Goal: Transaction & Acquisition: Obtain resource

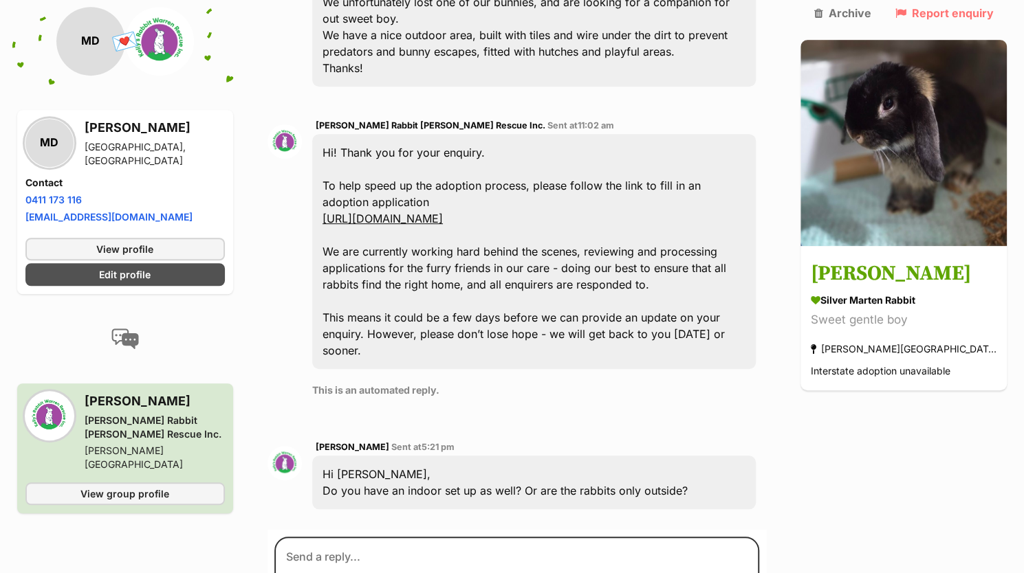
scroll to position [479, 0]
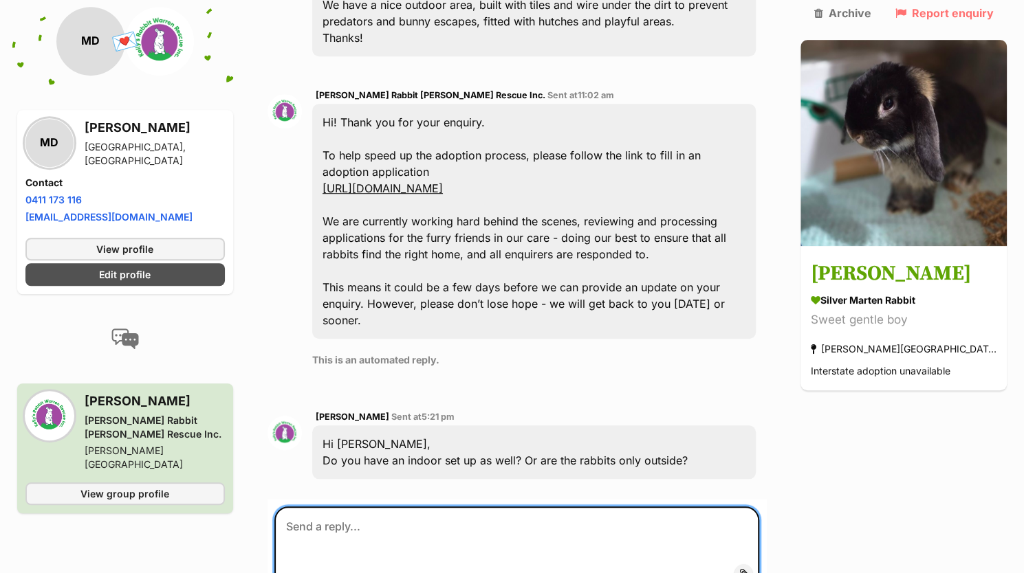
click at [404, 507] on textarea at bounding box center [516, 548] width 485 height 83
click at [412, 507] on textarea "We do set up indoors for extreme weather, but otherwise its a pri" at bounding box center [516, 548] width 485 height 83
click at [410, 507] on textarea "We do set up indoors in extreme weather, but otherwise its a pri" at bounding box center [516, 548] width 485 height 83
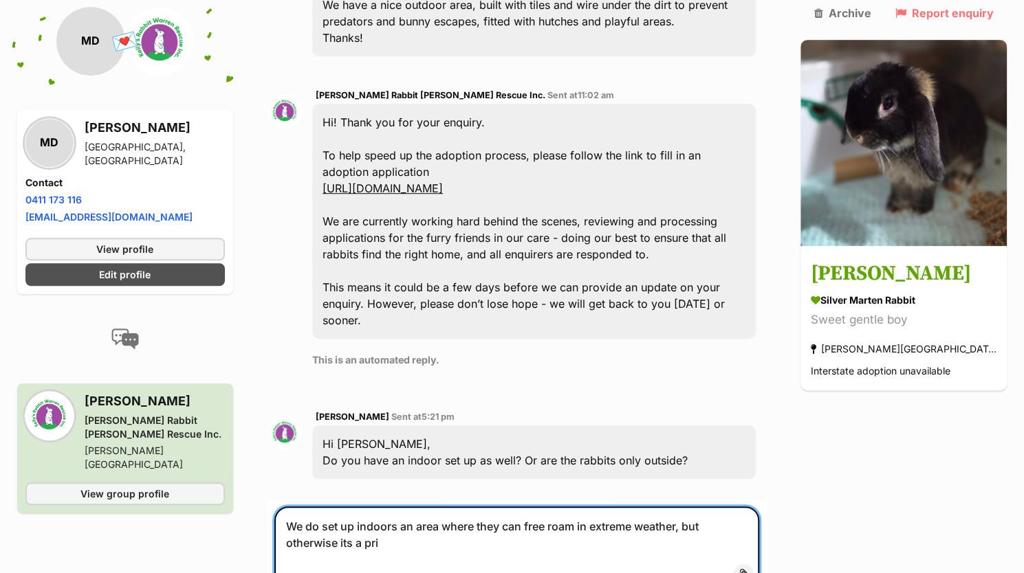
click at [391, 507] on textarea "We do set up indoors an area where they can free roam in extreme weather, but o…" at bounding box center [516, 548] width 485 height 83
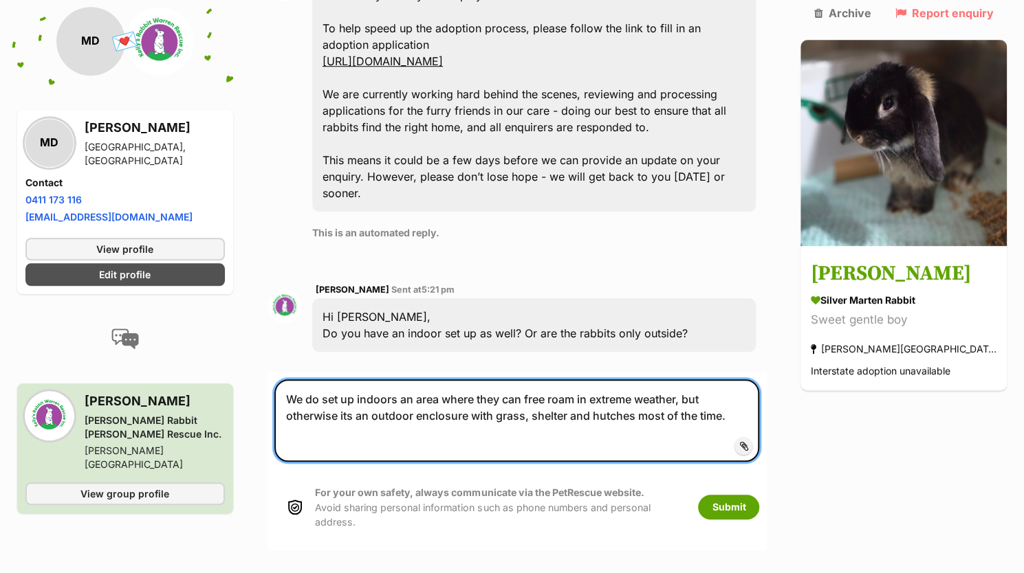
scroll to position [611, 0]
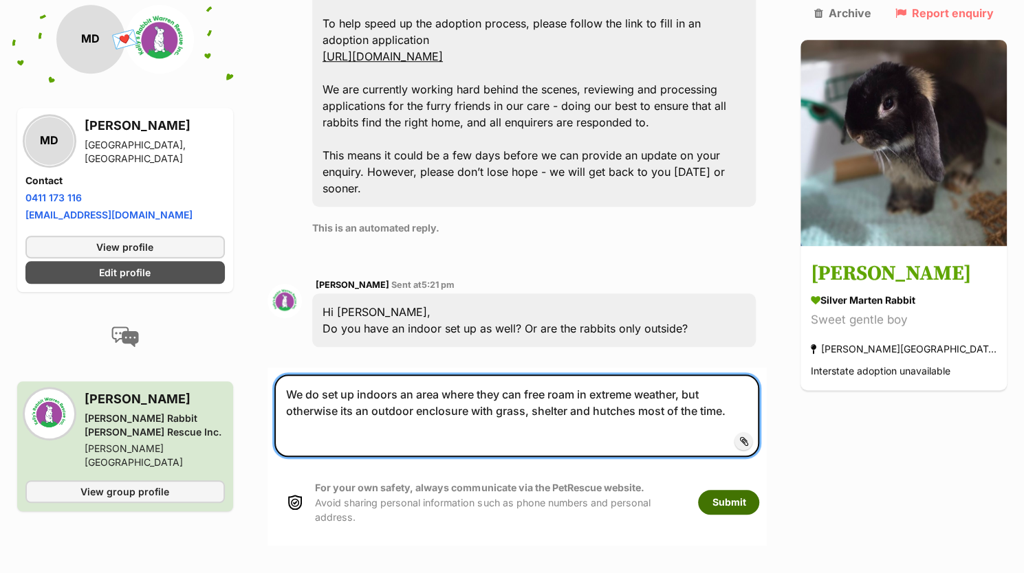
type textarea "We do set up indoors an area where they can free roam in extreme weather, but o…"
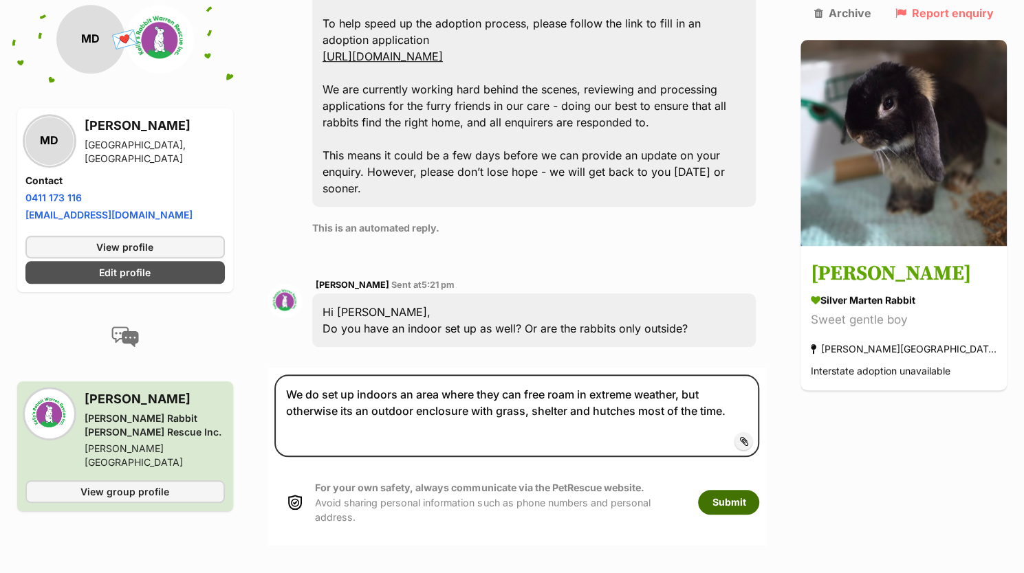
click at [759, 490] on button "Submit" at bounding box center [728, 502] width 61 height 25
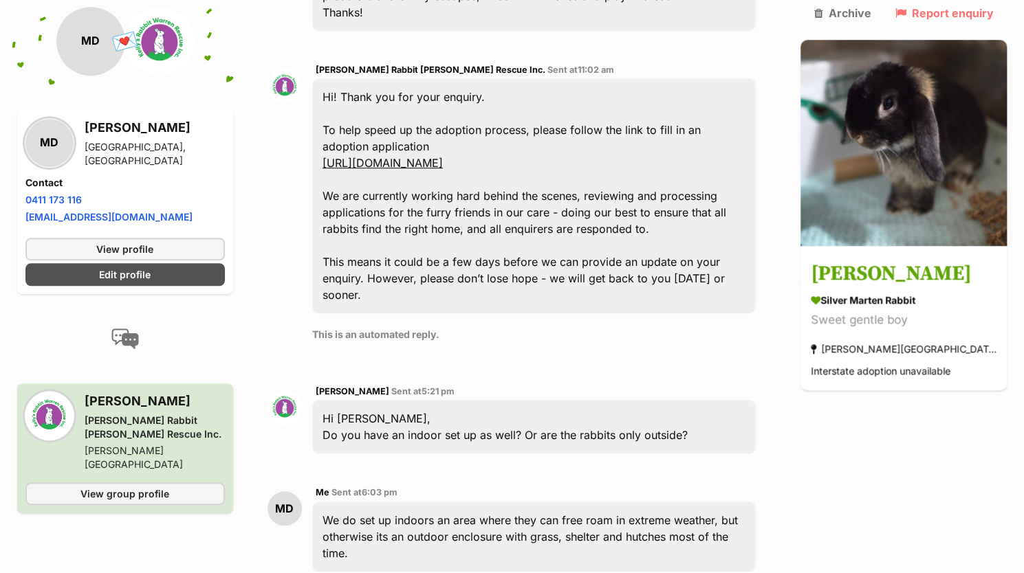
scroll to position [506, 0]
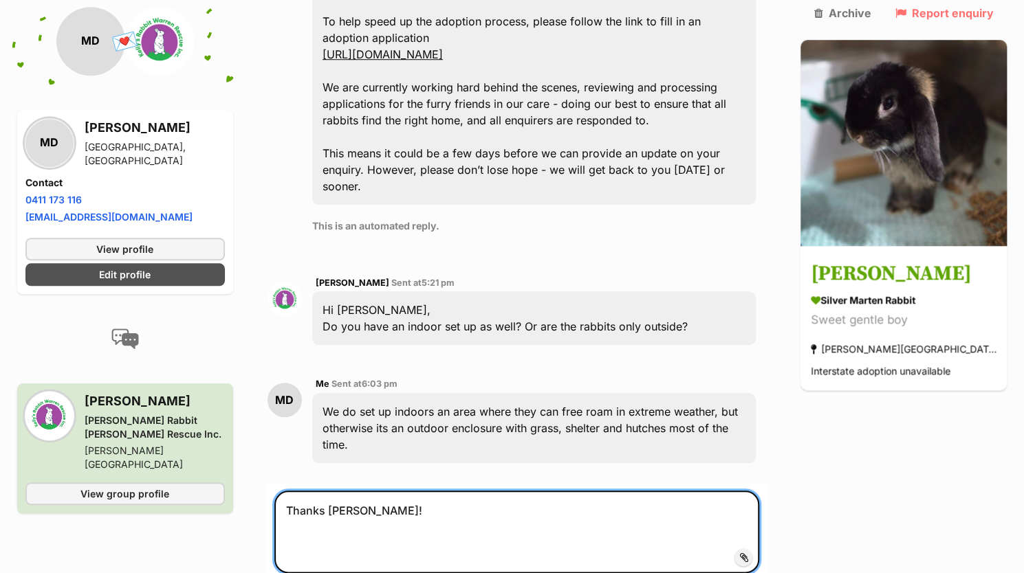
scroll to position [615, 0]
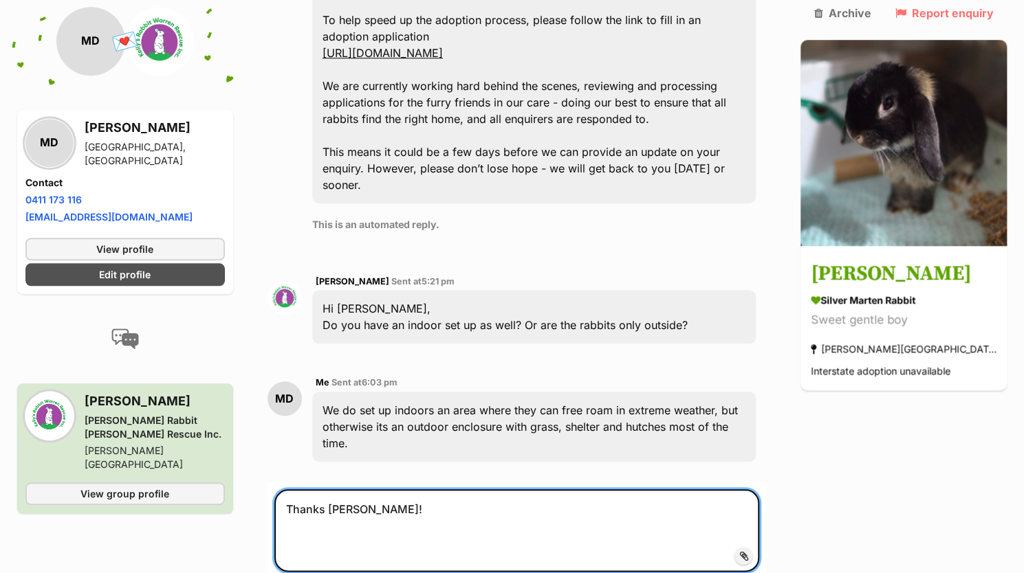
type textarea "Thanks kelly!"
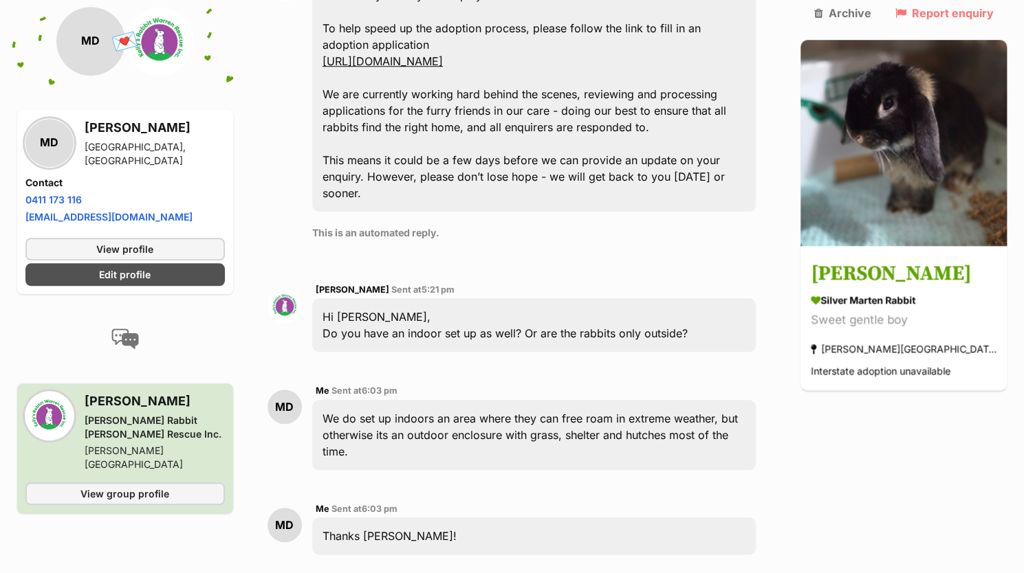
scroll to position [729, 0]
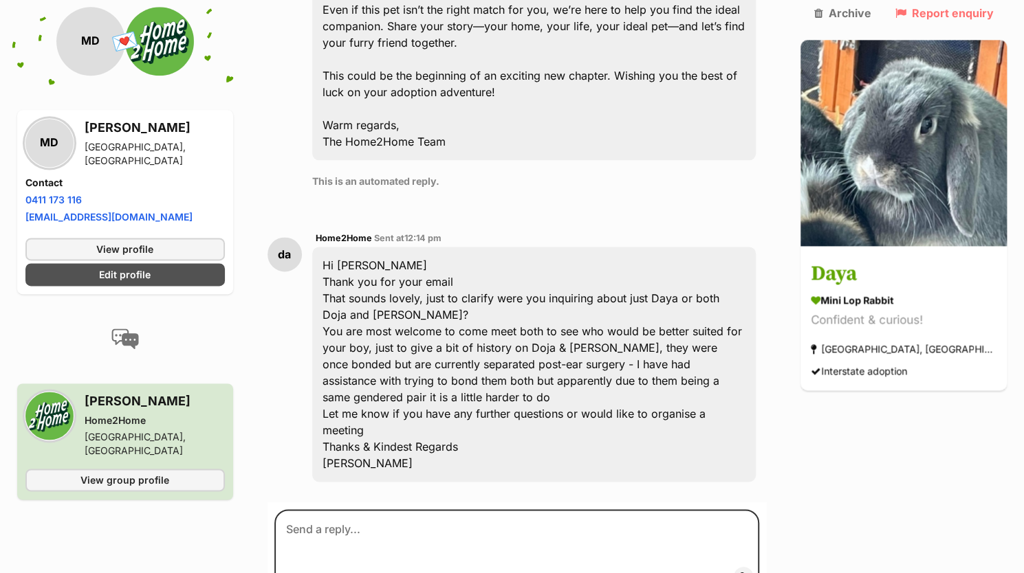
scroll to position [993, 0]
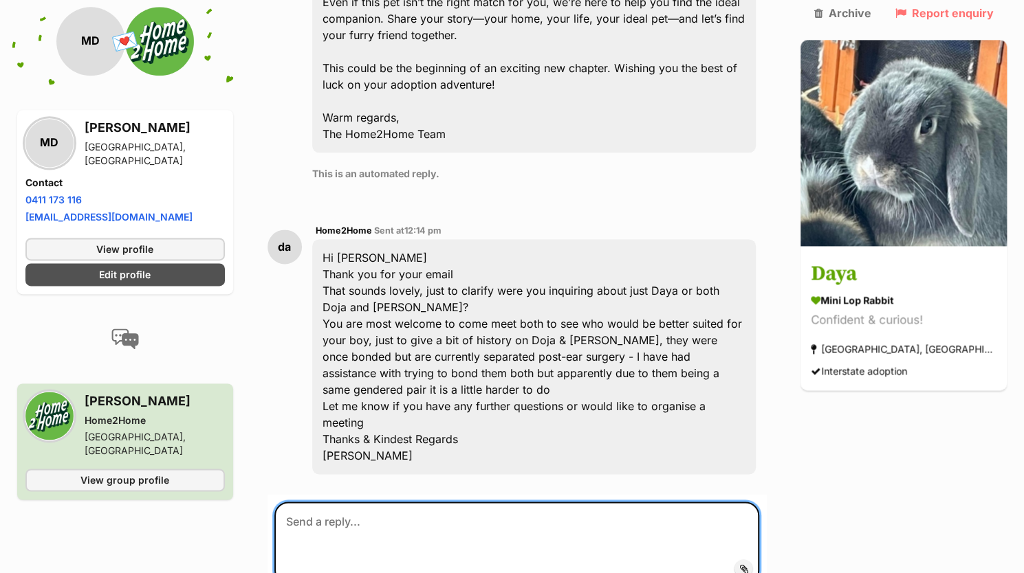
click at [419, 502] on textarea at bounding box center [516, 543] width 485 height 83
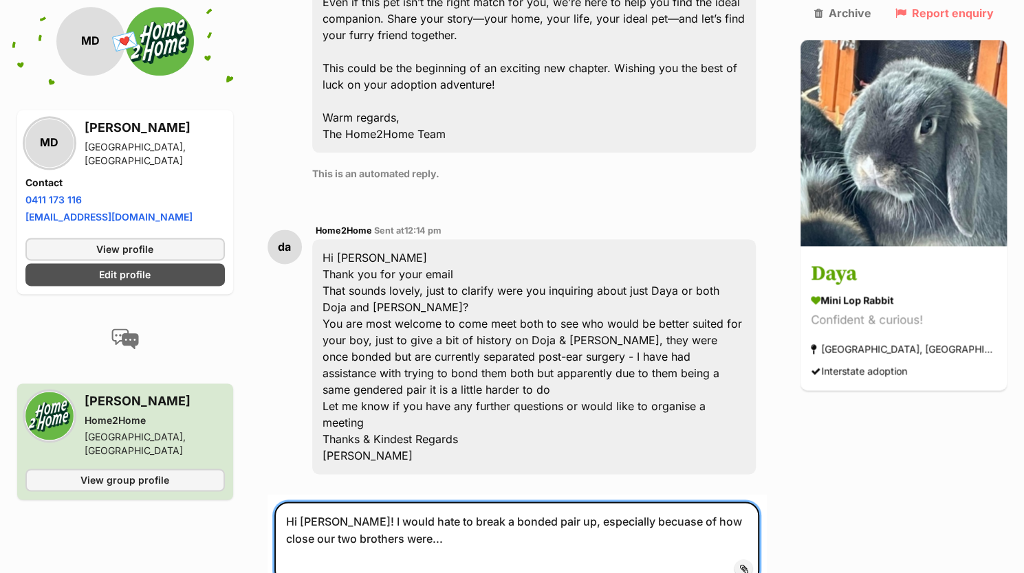
click at [369, 502] on textarea "Hi Dana! I would hate to break a bonded pair up, especially becuase of how clos…" at bounding box center [516, 543] width 485 height 83
click at [449, 502] on textarea "Hi Dana! I would hate to break a bonded pair up, especially because of how clos…" at bounding box center [516, 543] width 485 height 83
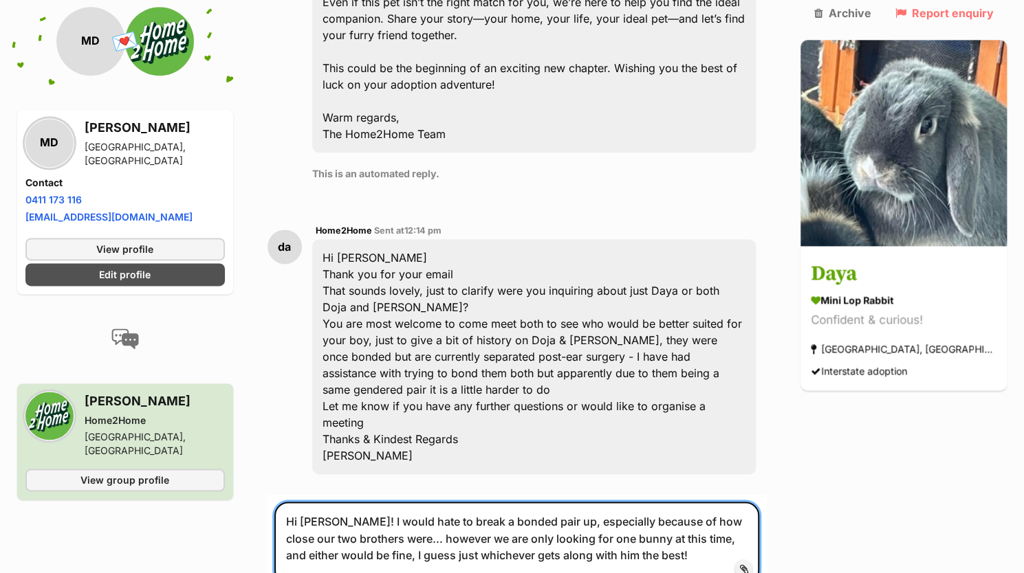
scroll to position [999, 0]
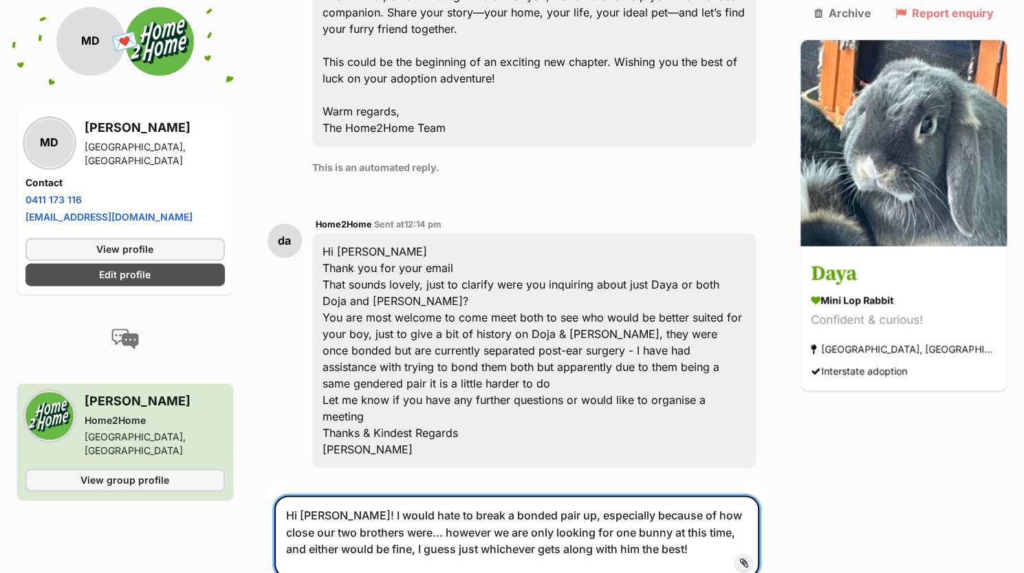
click at [627, 496] on textarea "Hi Dana! I would hate to break a bonded pair up, especially because of how clos…" at bounding box center [516, 537] width 485 height 83
click at [447, 496] on textarea "Hi Dana! I would hate to break a bonded pair up, especially after watching the …" at bounding box center [516, 537] width 485 height 83
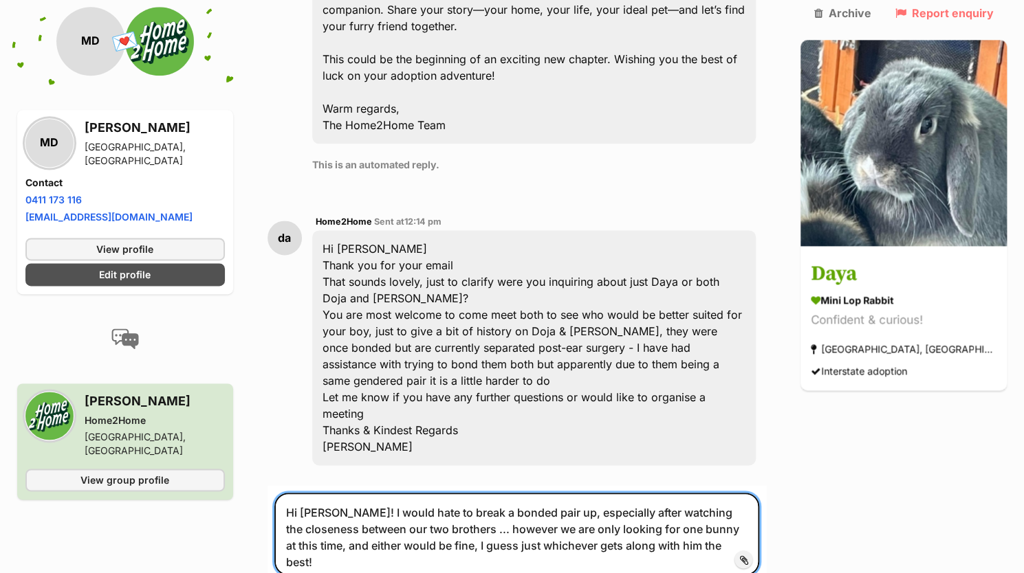
scroll to position [1003, 0]
drag, startPoint x: 403, startPoint y: 430, endPoint x: 739, endPoint y: 412, distance: 336.7
click at [739, 492] on textarea "Hi Dana! I would hate to break a bonded pair up, especially after watching the …" at bounding box center [516, 533] width 485 height 83
click at [591, 492] on textarea "Hi Dana! I would hate to break a bonded pair up, especially after watching the …" at bounding box center [516, 533] width 485 height 83
click at [446, 492] on textarea "Hi Dana! I would hate to break a bonded pair up, especially after watching the …" at bounding box center [516, 533] width 485 height 83
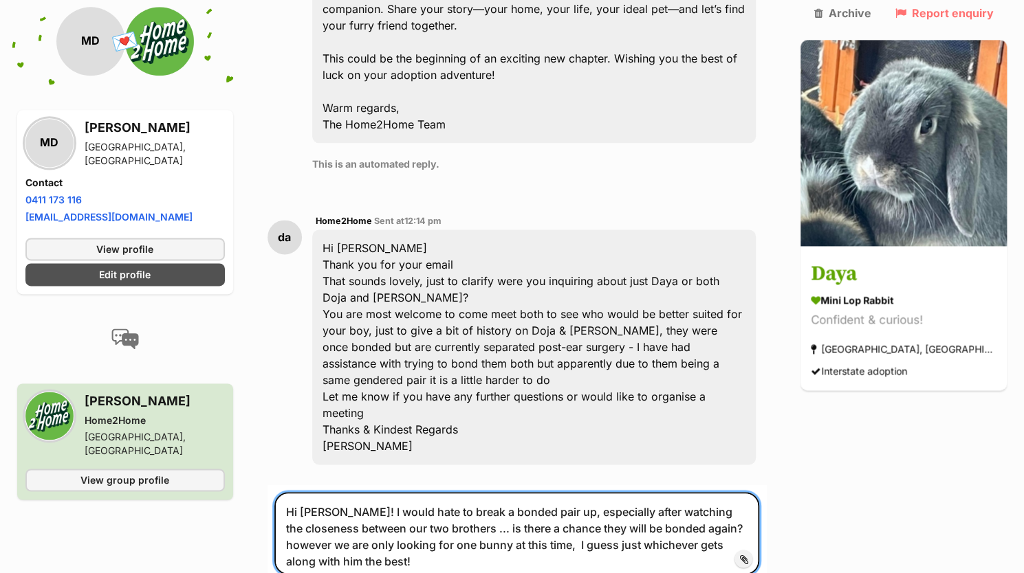
click at [707, 492] on textarea "Hi Dana! I would hate to break a bonded pair up, especially after watching the …" at bounding box center [516, 533] width 485 height 83
click at [587, 492] on textarea "Hi Dana! I would hate to break a bonded pair up, especially after watching the …" at bounding box center [516, 536] width 485 height 89
click at [330, 492] on textarea "Hi Dana! I would hate to break a bonded pair up, especially after watching the …" at bounding box center [516, 536] width 485 height 89
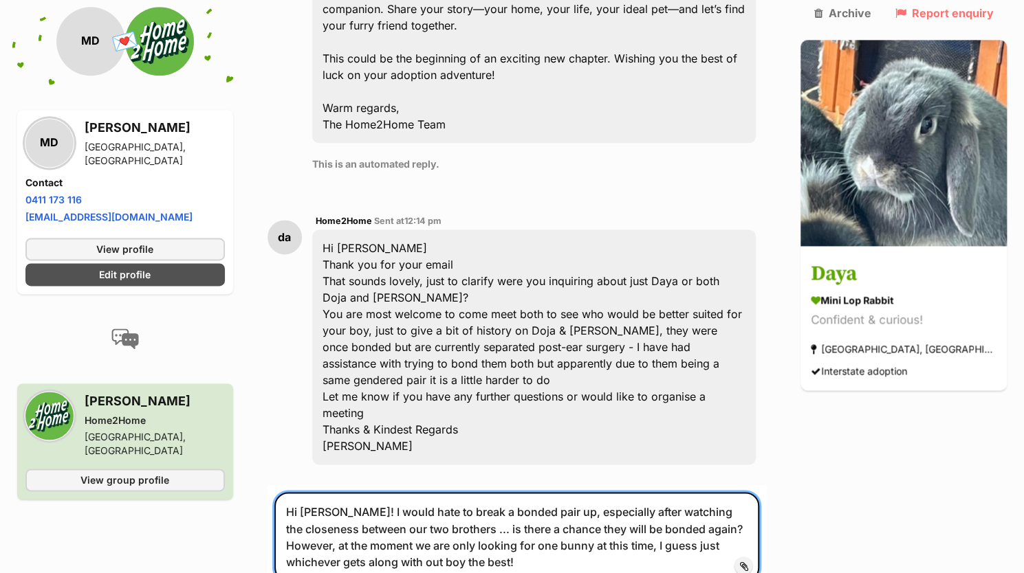
click at [419, 492] on textarea "Hi Dana! I would hate to break a bonded pair up, especially after watching the …" at bounding box center [516, 536] width 485 height 89
click at [340, 492] on textarea "Hi Dana! I would hate to break a bonded pair up, especially after watching the …" at bounding box center [516, 553] width 485 height 122
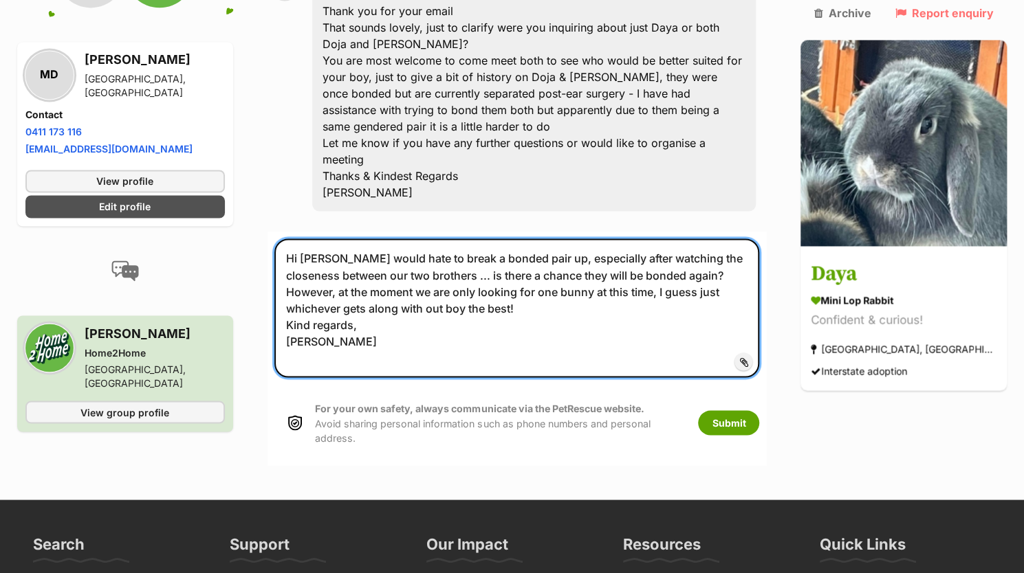
scroll to position [1271, 0]
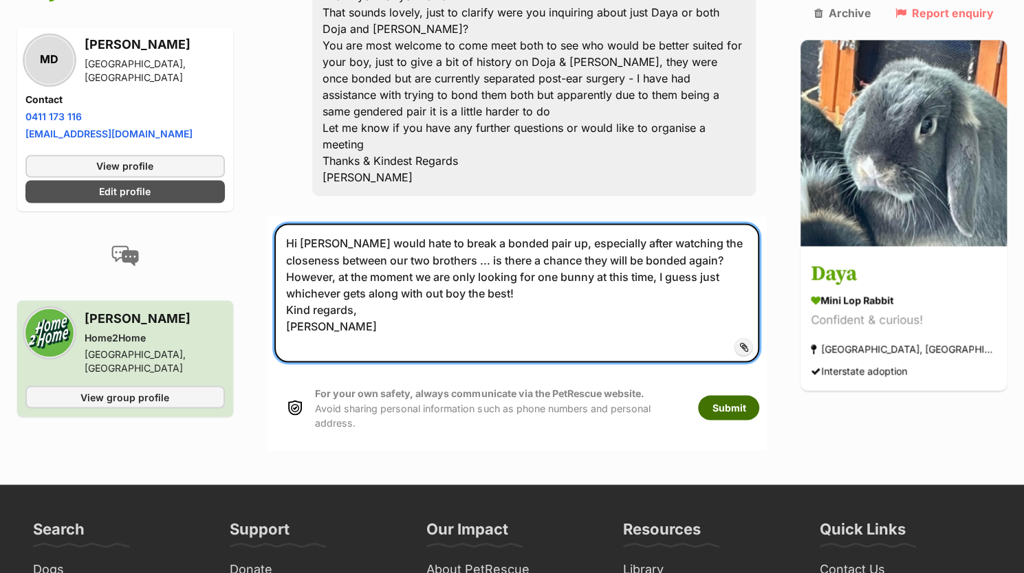
type textarea "Hi Dana I would hate to break a bonded pair up, especially after watching the c…"
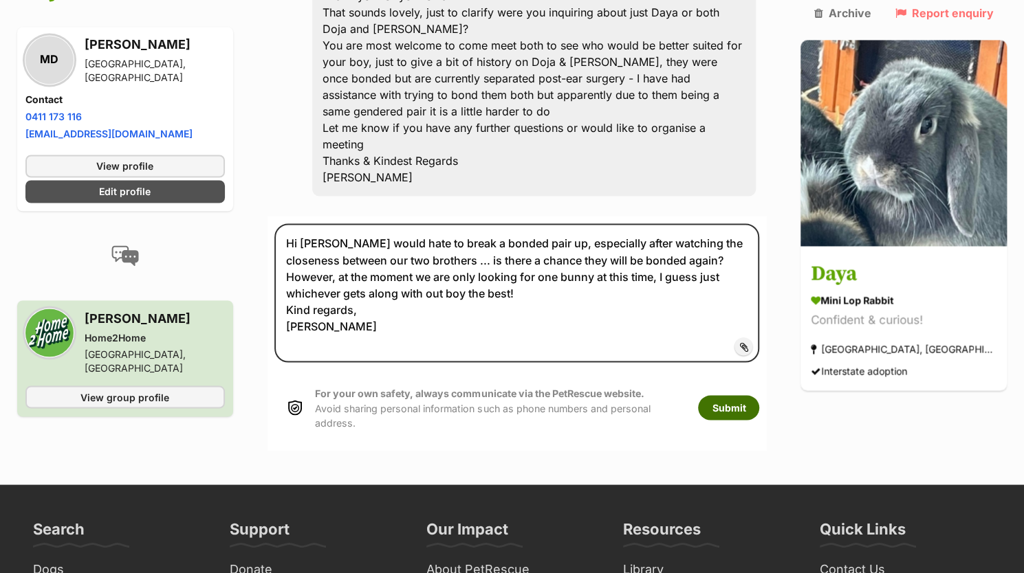
click at [759, 395] on button "Submit" at bounding box center [728, 407] width 61 height 25
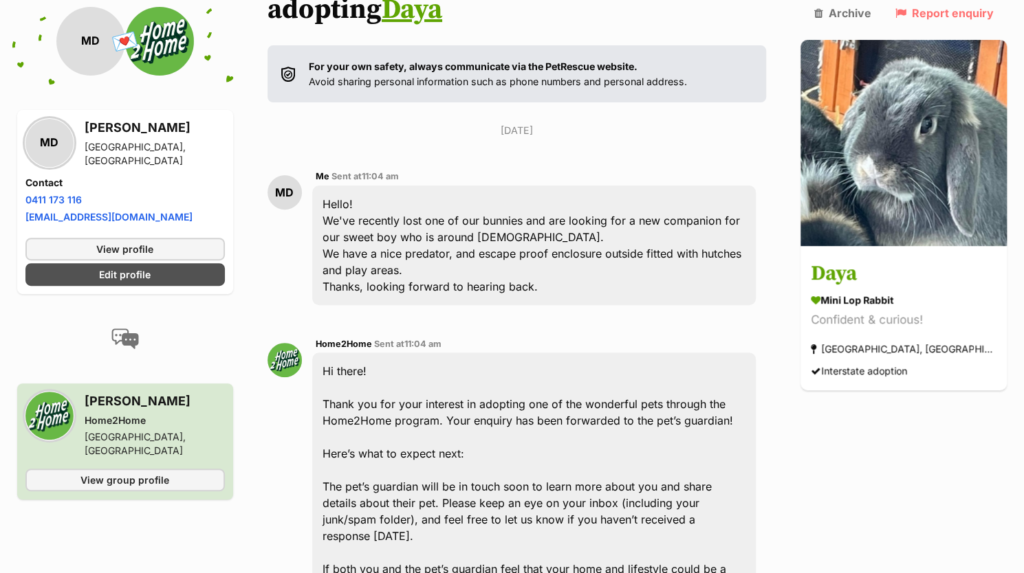
scroll to position [134, 0]
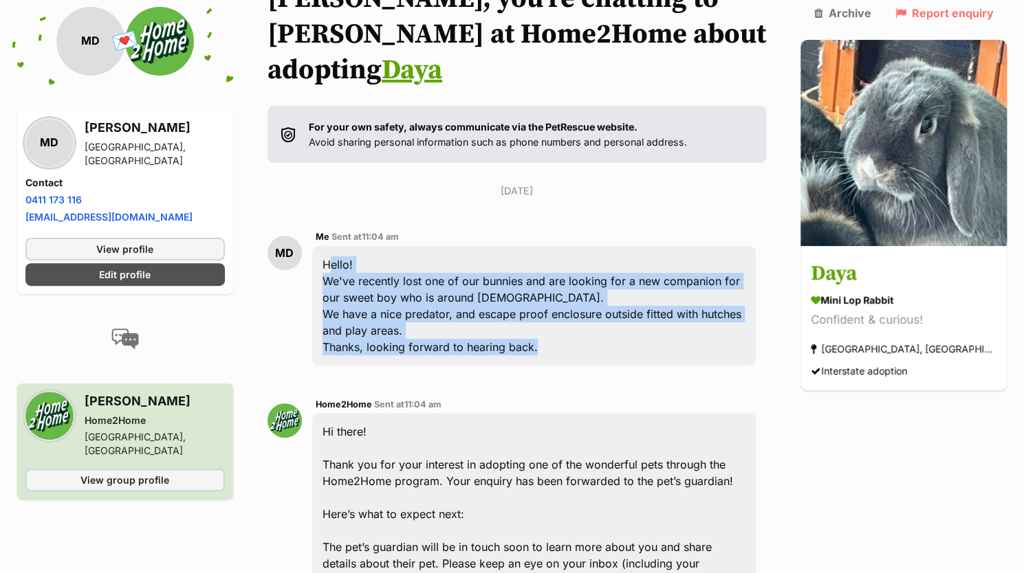
drag, startPoint x: 560, startPoint y: 314, endPoint x: 327, endPoint y: 225, distance: 249.4
click at [327, 246] on div "Hello! We've recently lost one of our bunnies and are looking for a new compani…" at bounding box center [534, 306] width 444 height 120
copy div "Hello! We've recently lost one of our bunnies and are looking for a new compani…"
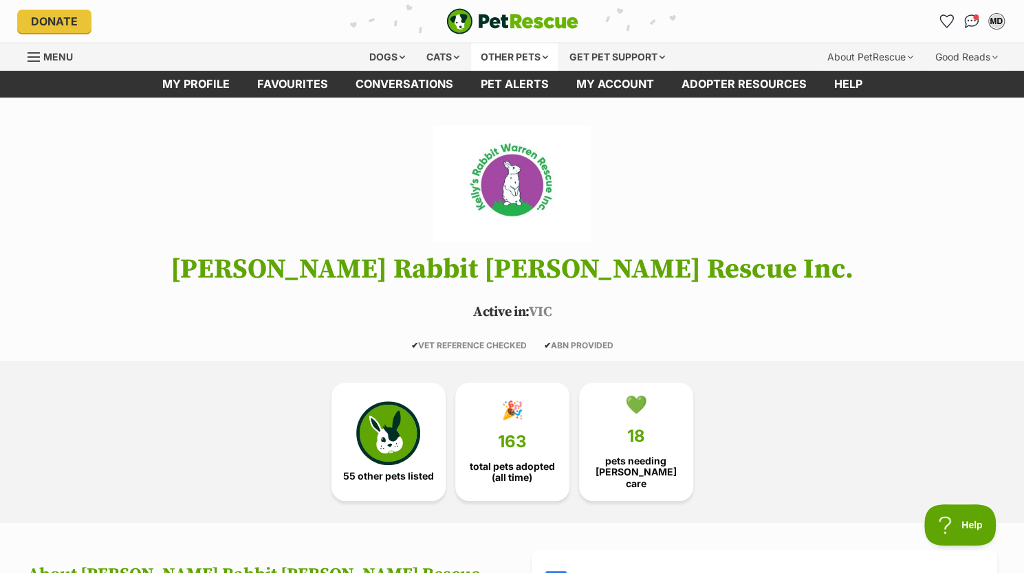
click at [496, 63] on div "Other pets" at bounding box center [514, 57] width 87 height 28
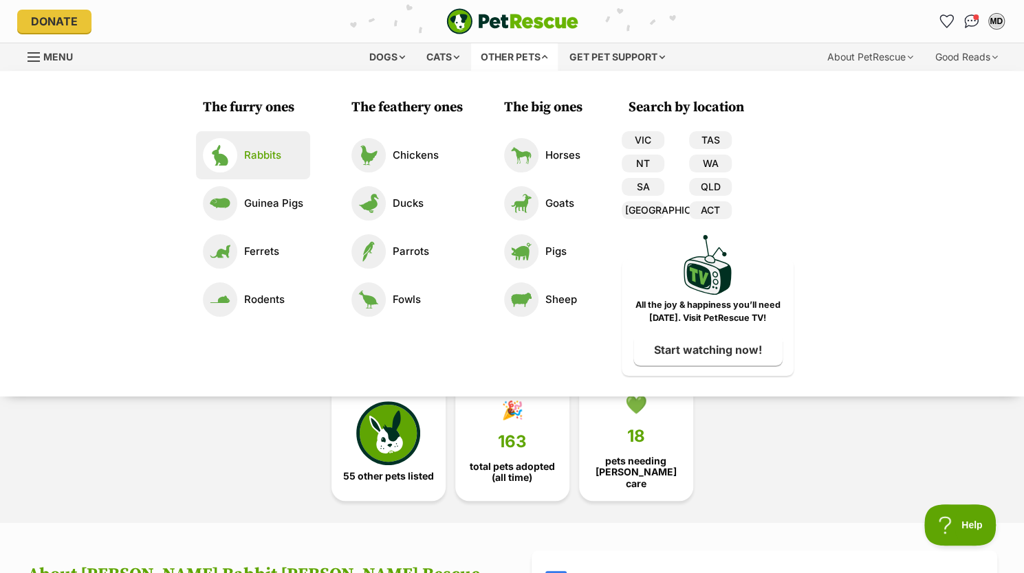
click at [281, 155] on link "Rabbits" at bounding box center [253, 155] width 100 height 34
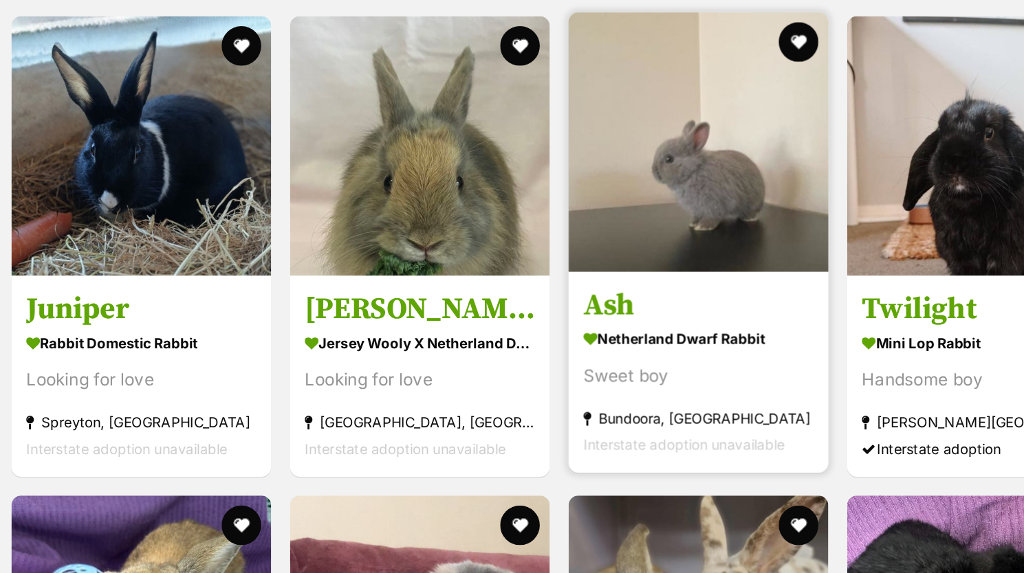
scroll to position [1675, 0]
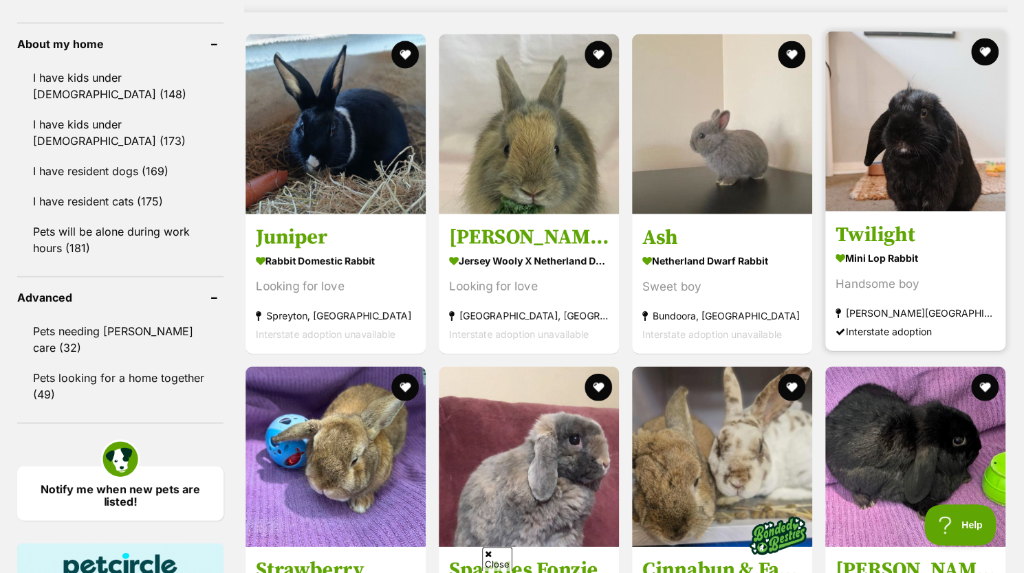
click at [913, 316] on strong "[PERSON_NAME][GEOGRAPHIC_DATA]" at bounding box center [915, 313] width 160 height 19
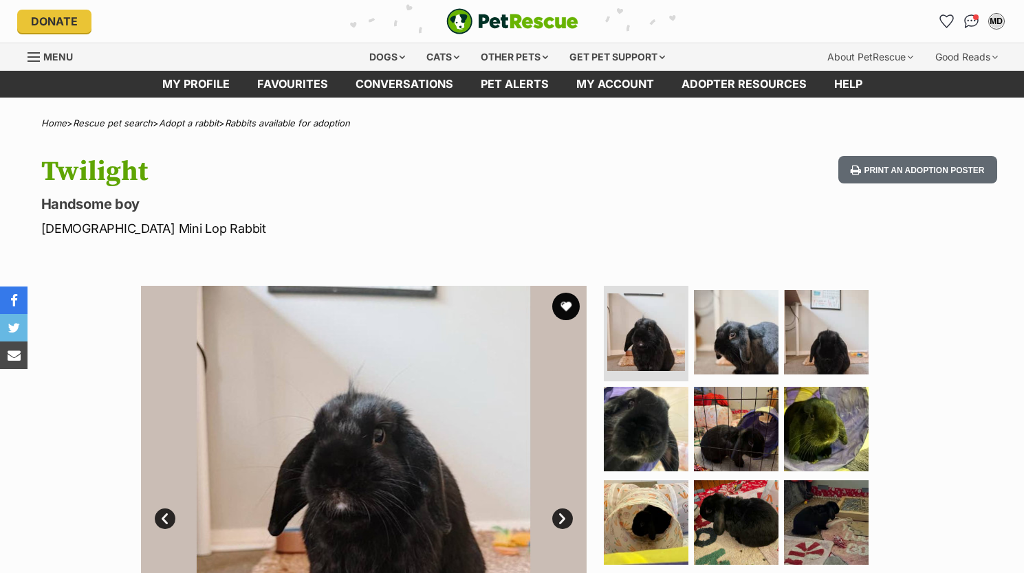
click at [561, 509] on link "Next" at bounding box center [562, 519] width 21 height 21
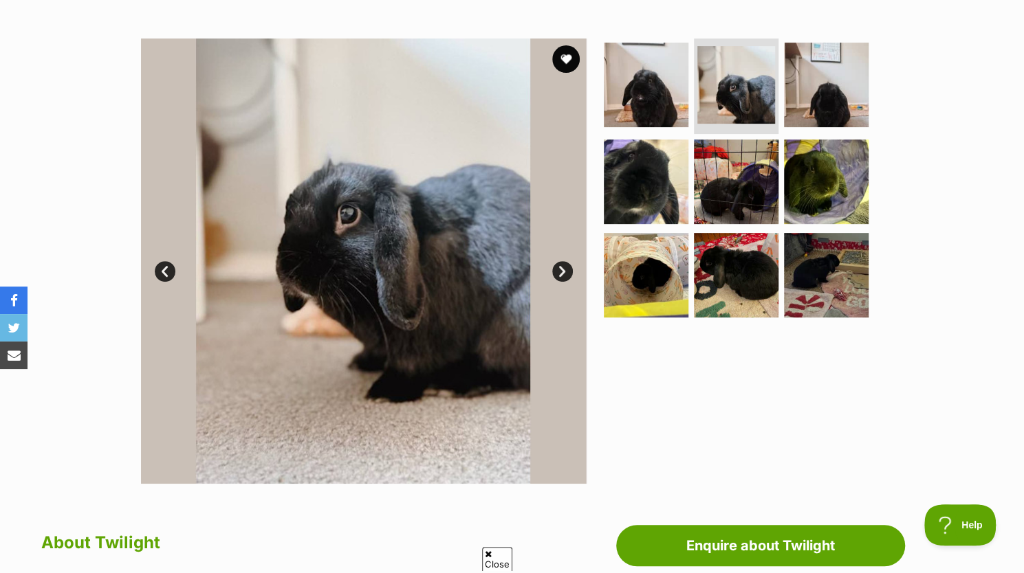
click at [561, 275] on link "Next" at bounding box center [562, 271] width 21 height 21
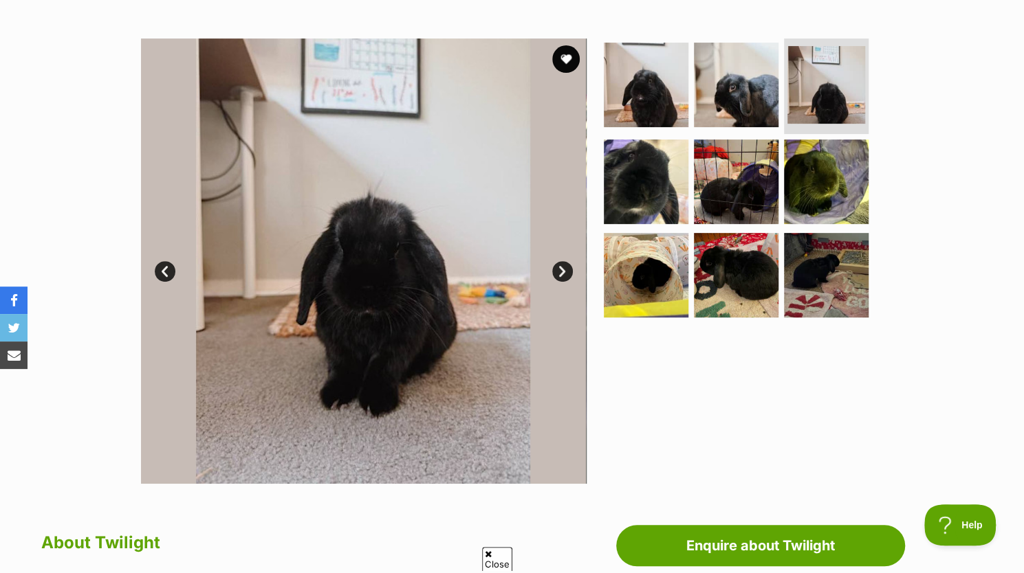
click at [561, 275] on link "Next" at bounding box center [562, 271] width 21 height 21
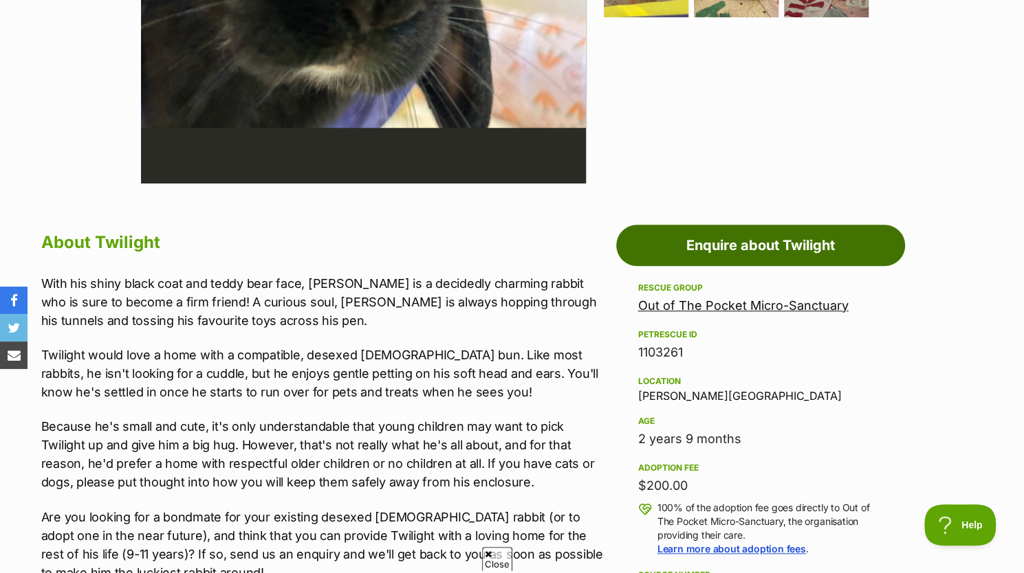
scroll to position [565, 0]
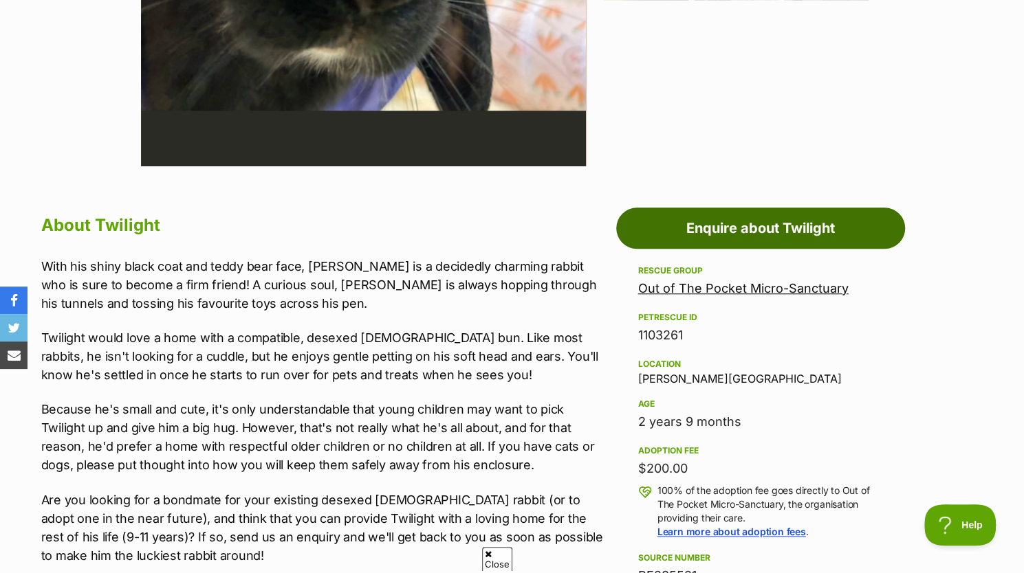
click at [733, 217] on link "Enquire about Twilight" at bounding box center [760, 228] width 289 height 41
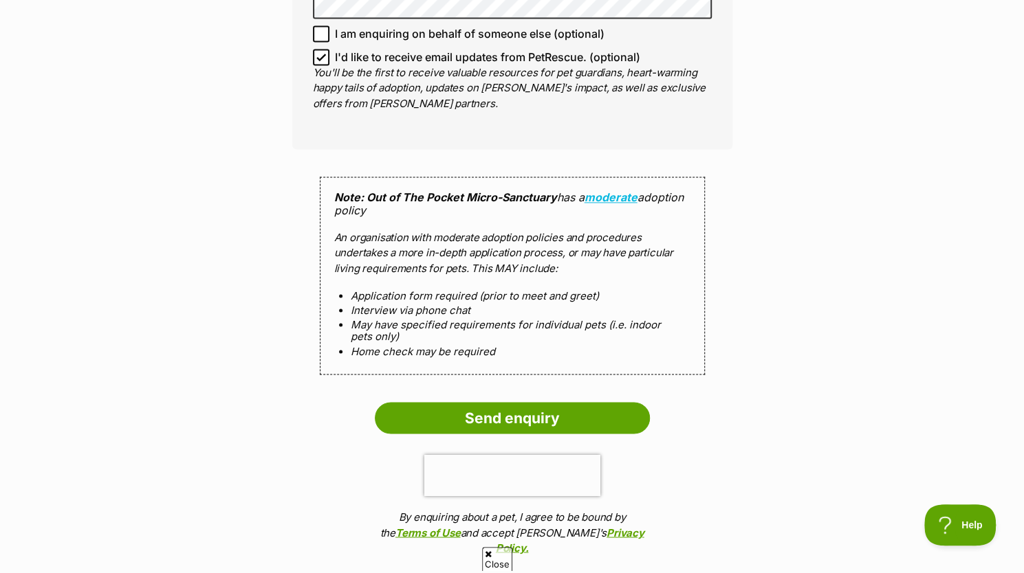
scroll to position [1179, 0]
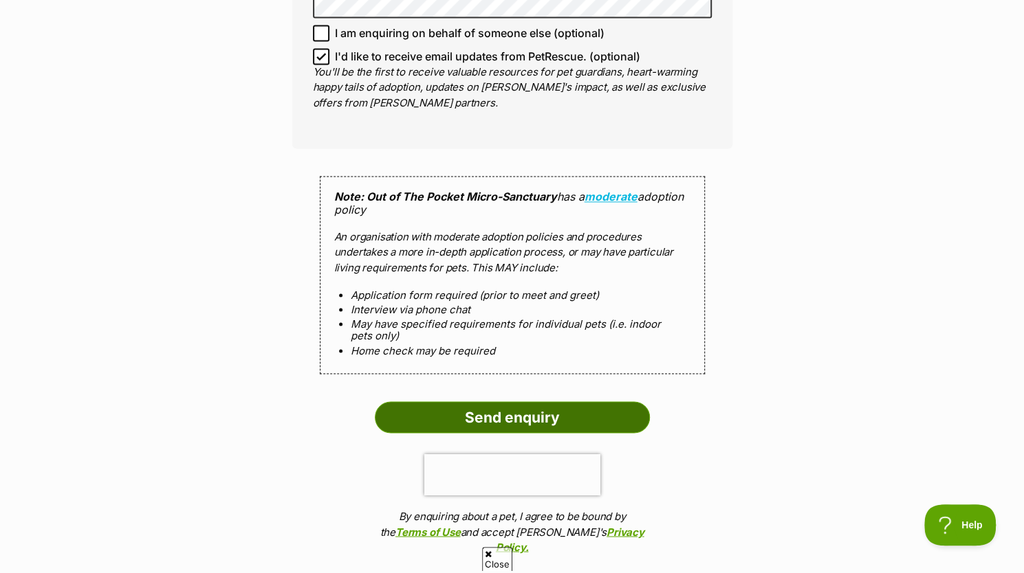
click at [494, 419] on input "Send enquiry" at bounding box center [512, 418] width 275 height 32
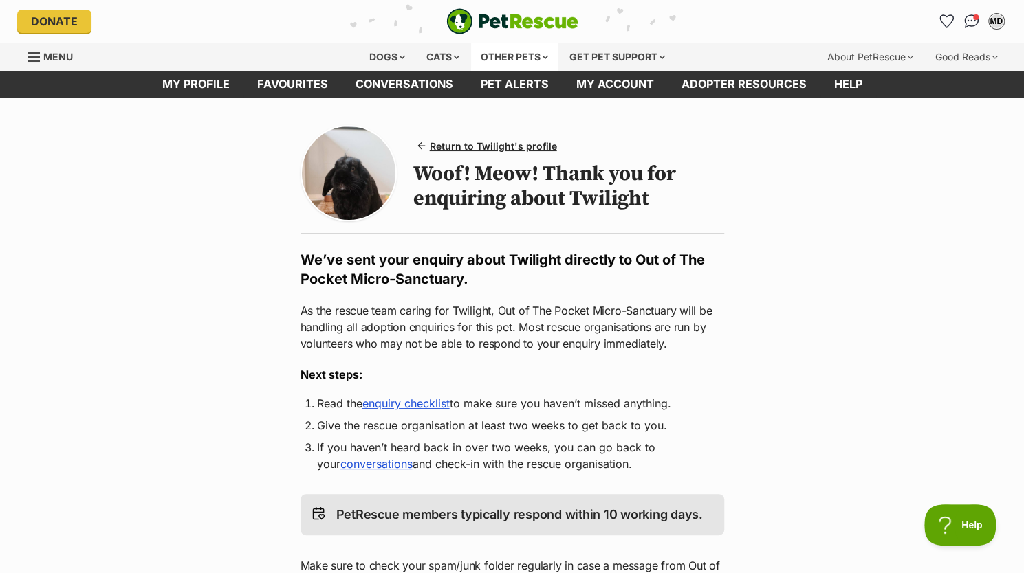
click at [483, 58] on div "Other pets" at bounding box center [514, 57] width 87 height 28
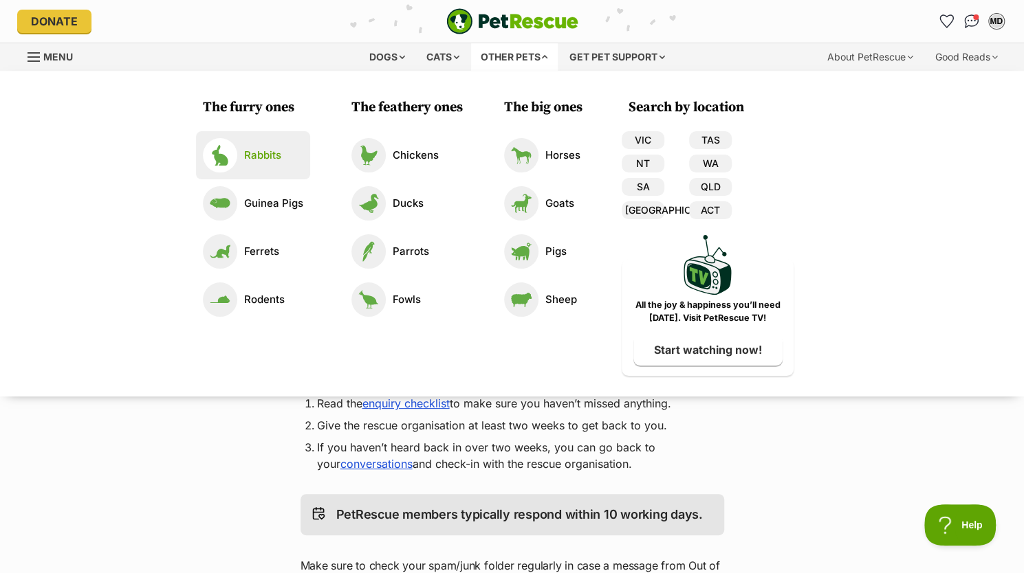
click at [273, 158] on p "Rabbits" at bounding box center [262, 156] width 37 height 16
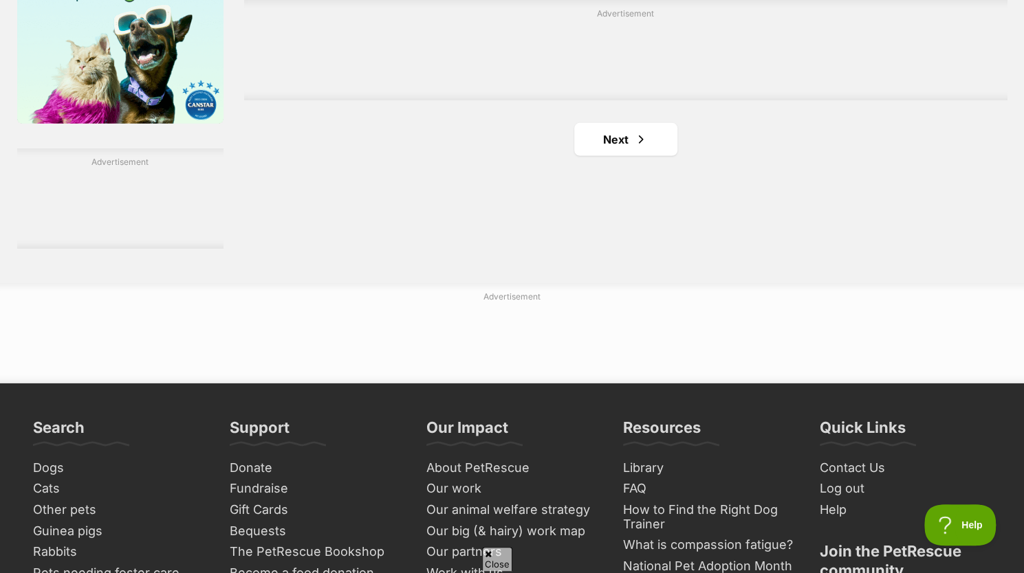
scroll to position [2383, 0]
click at [617, 148] on link "Next" at bounding box center [625, 140] width 103 height 33
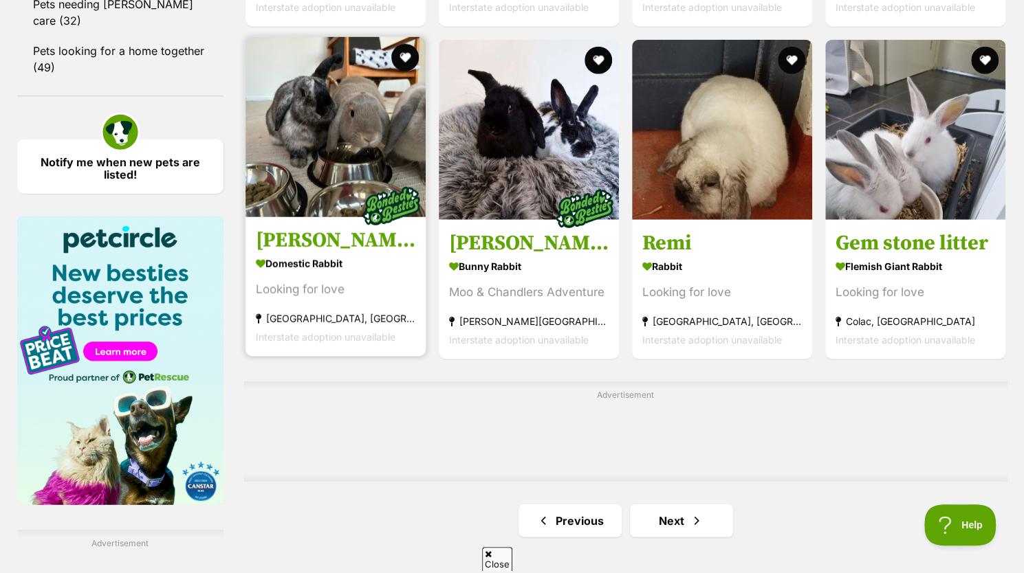
scroll to position [2002, 0]
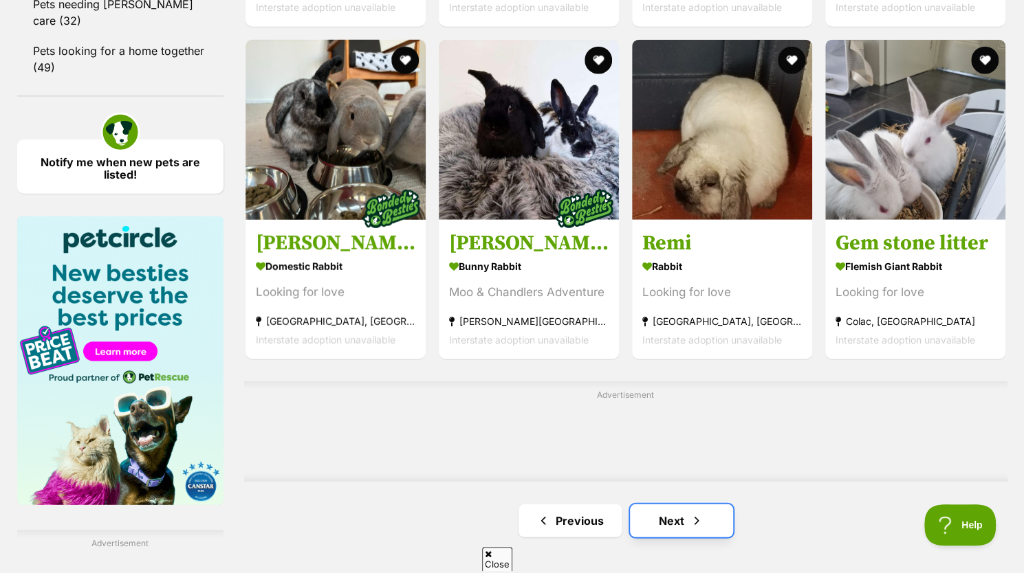
click at [685, 525] on link "Next" at bounding box center [681, 521] width 103 height 33
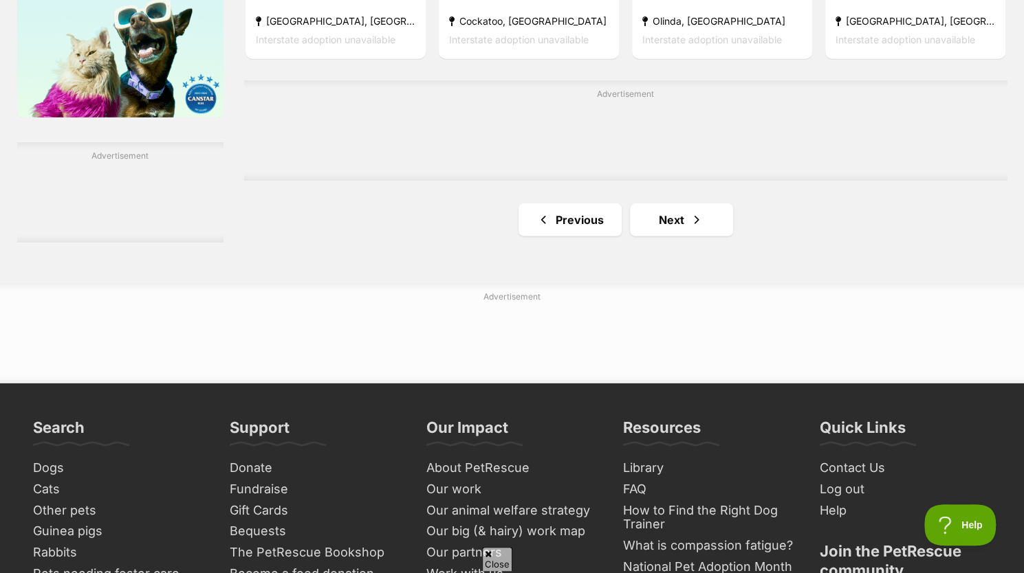
scroll to position [2396, 0]
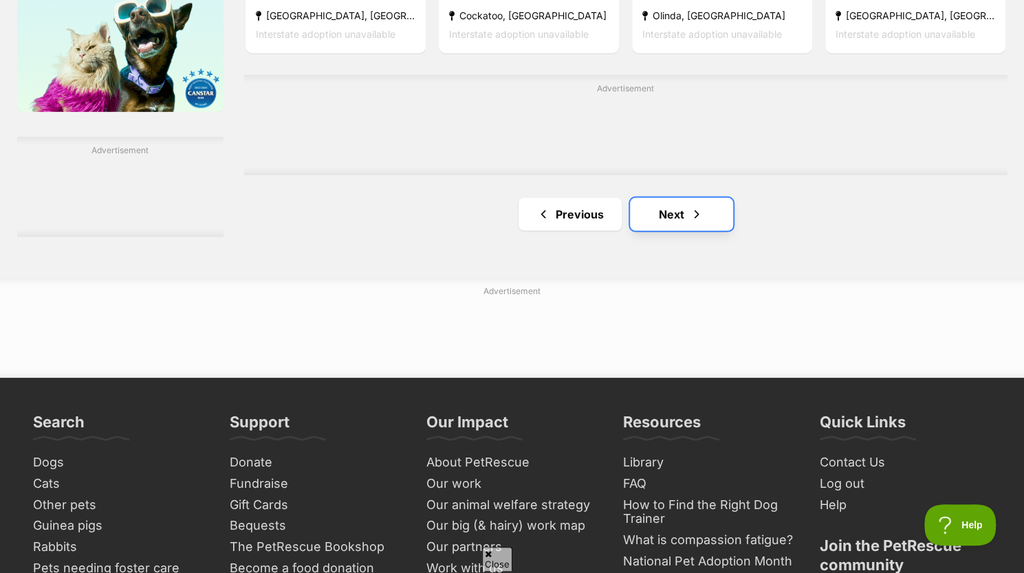
click at [689, 199] on link "Next" at bounding box center [681, 214] width 103 height 33
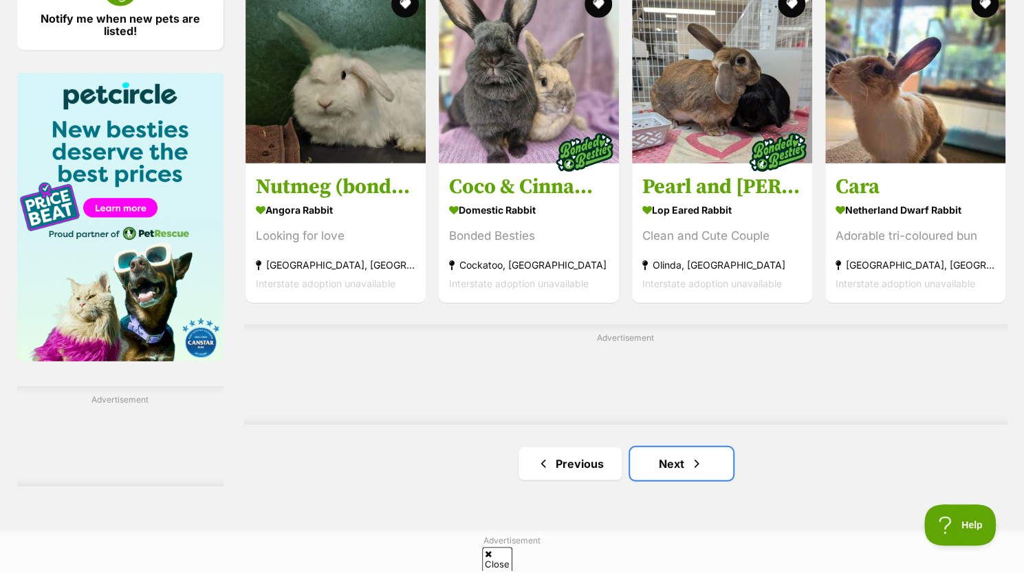
scroll to position [2145, 0]
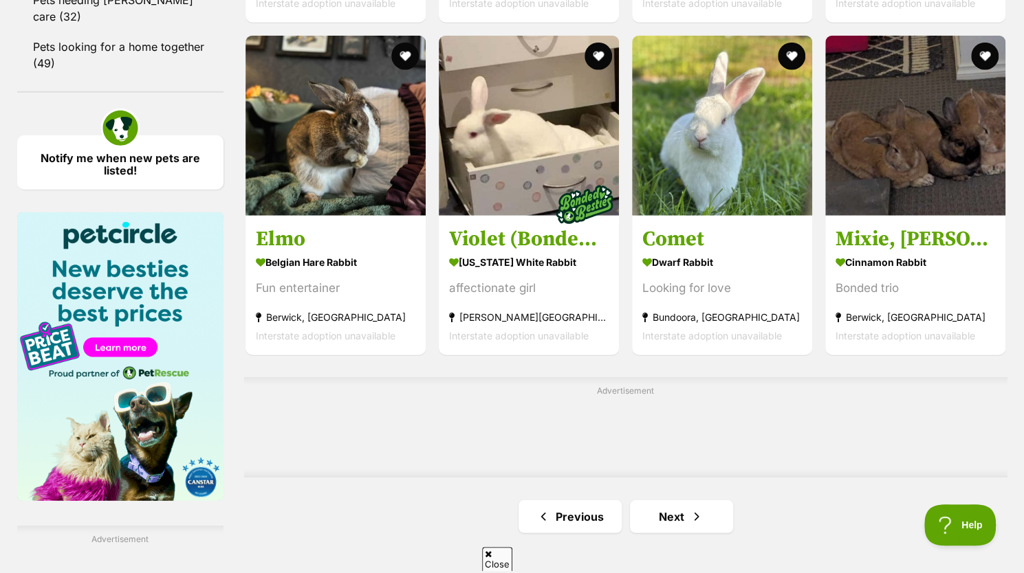
scroll to position [2251, 0]
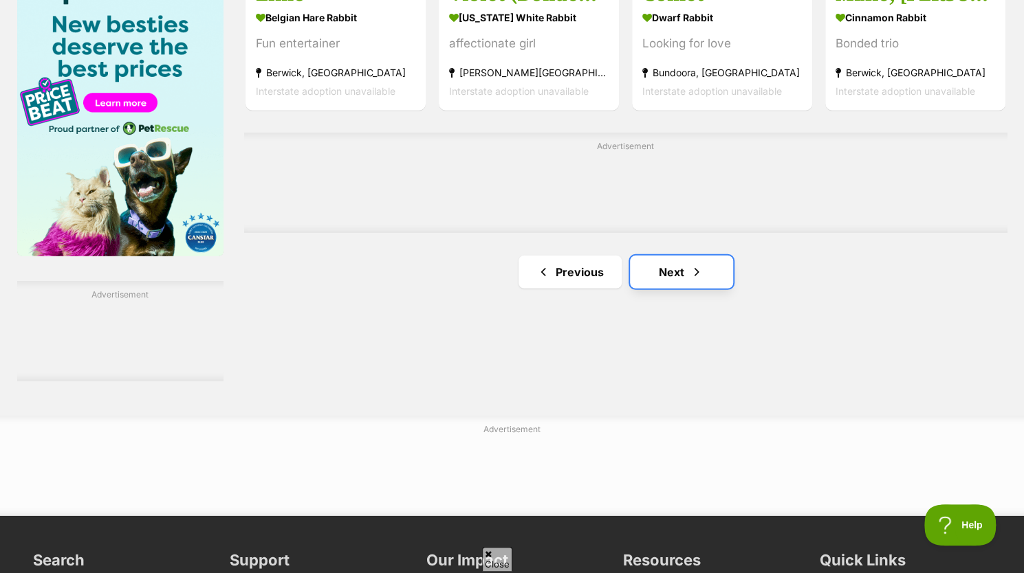
click at [677, 266] on link "Next" at bounding box center [681, 272] width 103 height 33
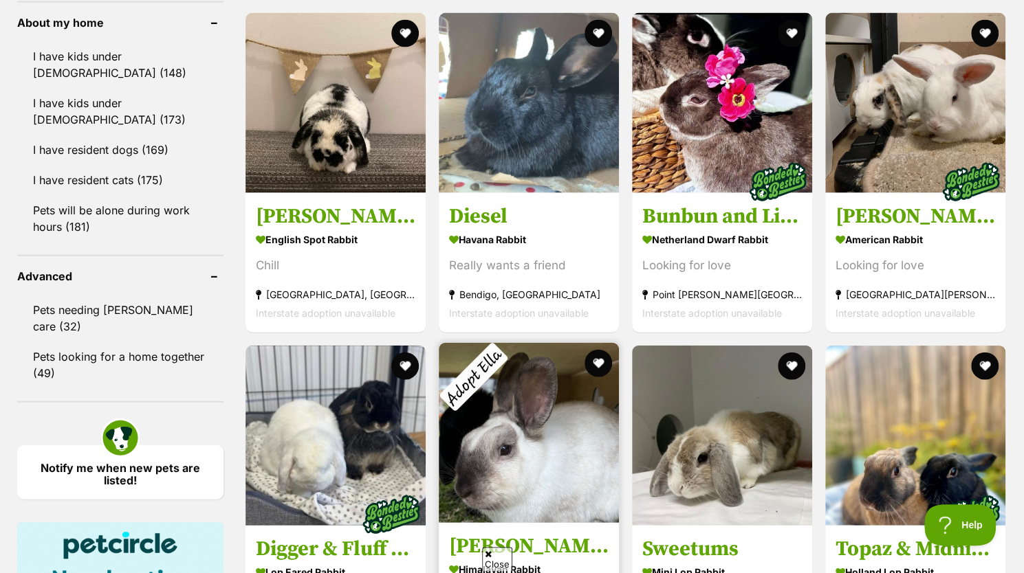
scroll to position [1696, 0]
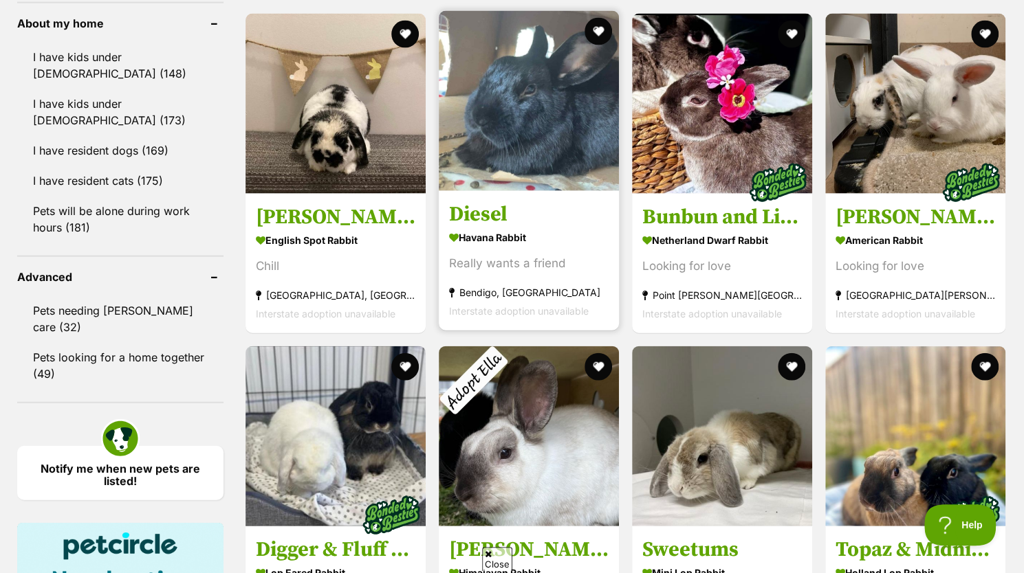
click at [510, 259] on div "Really wants a friend" at bounding box center [529, 263] width 160 height 19
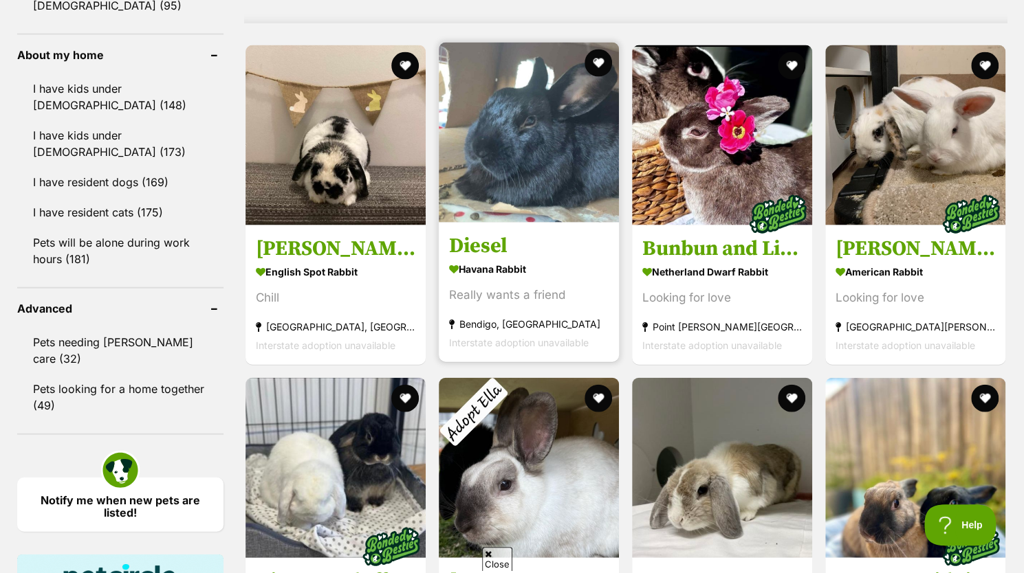
scroll to position [1663, 0]
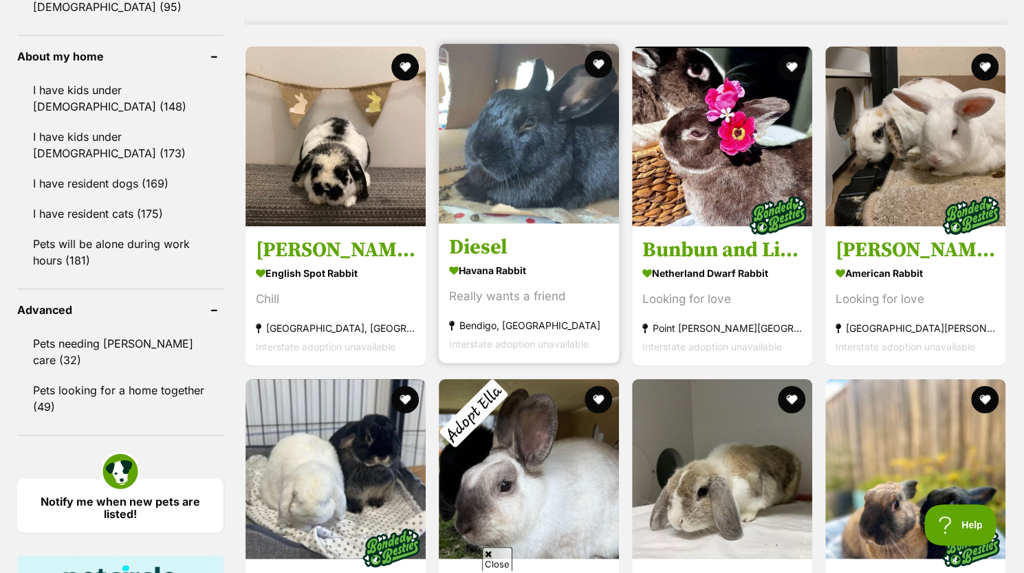
click at [528, 213] on img at bounding box center [529, 134] width 180 height 180
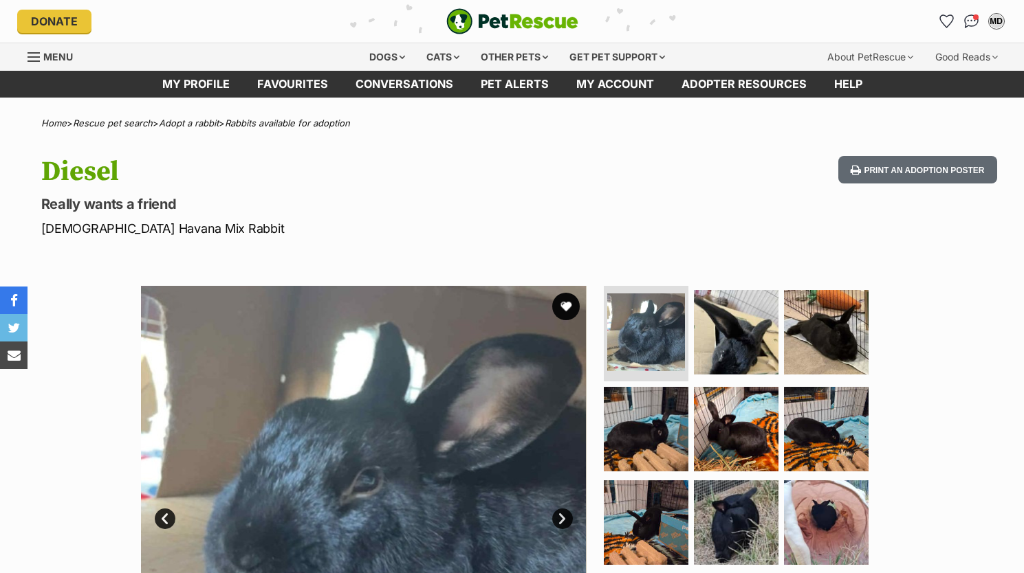
scroll to position [149, 0]
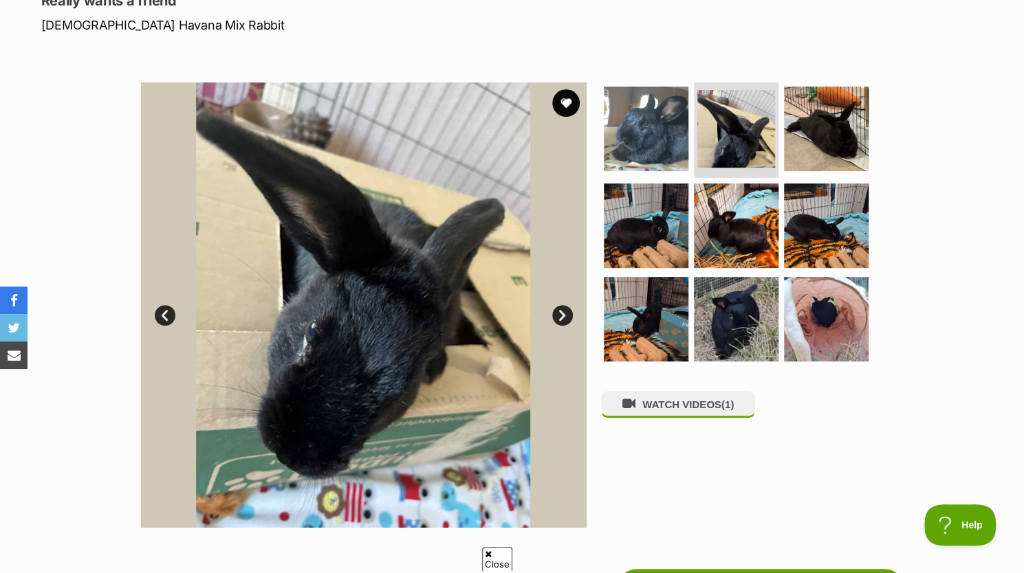
click at [562, 313] on link "Next" at bounding box center [562, 315] width 21 height 21
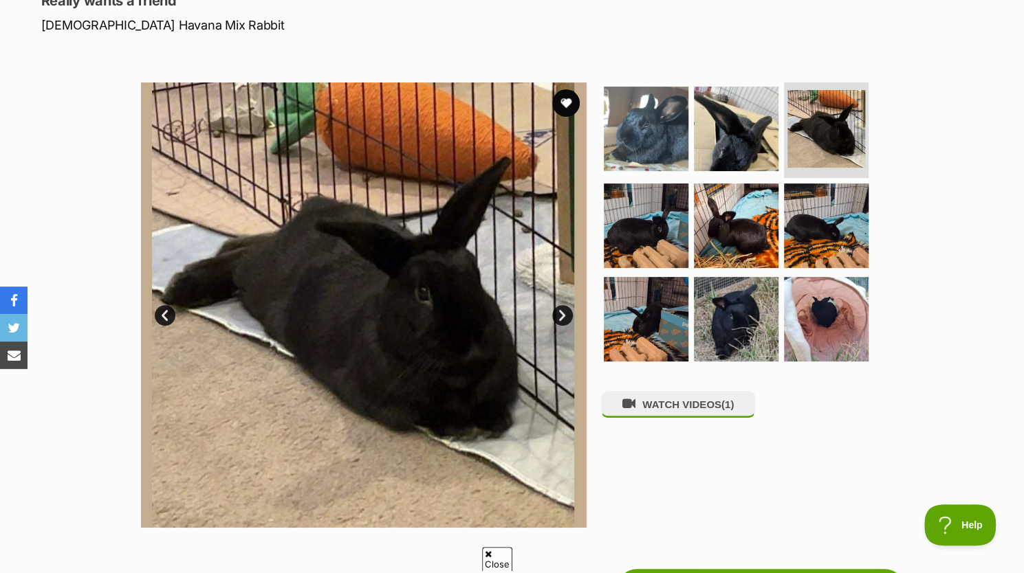
click at [565, 313] on link "Next" at bounding box center [562, 315] width 21 height 21
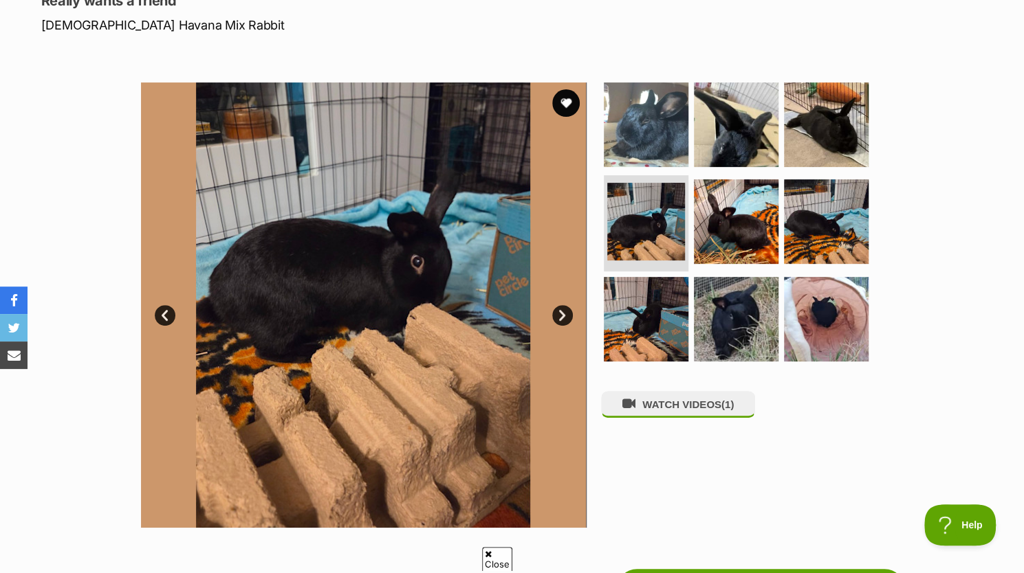
click at [565, 313] on link "Next" at bounding box center [562, 315] width 21 height 21
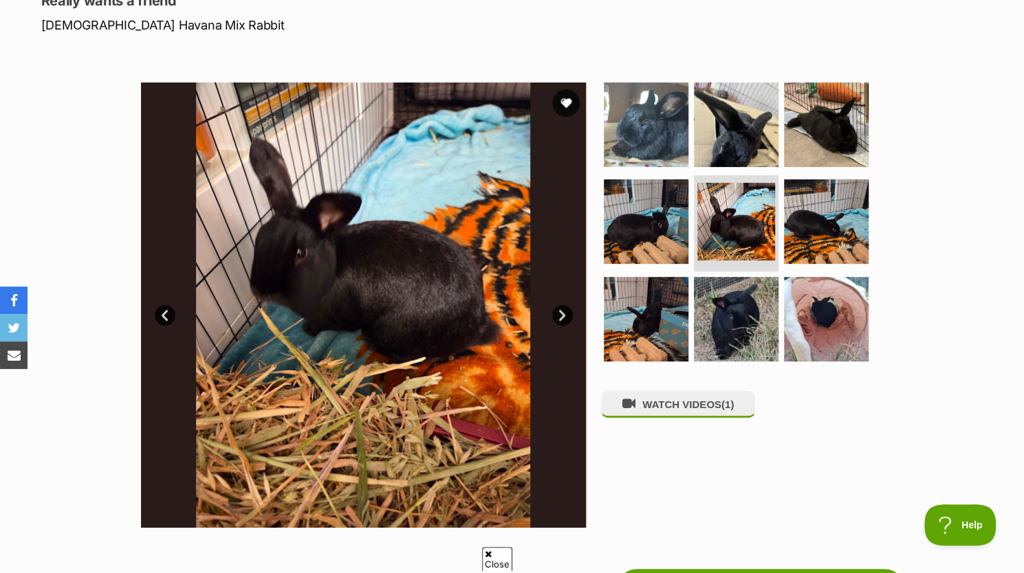
click at [565, 313] on link "Next" at bounding box center [562, 315] width 21 height 21
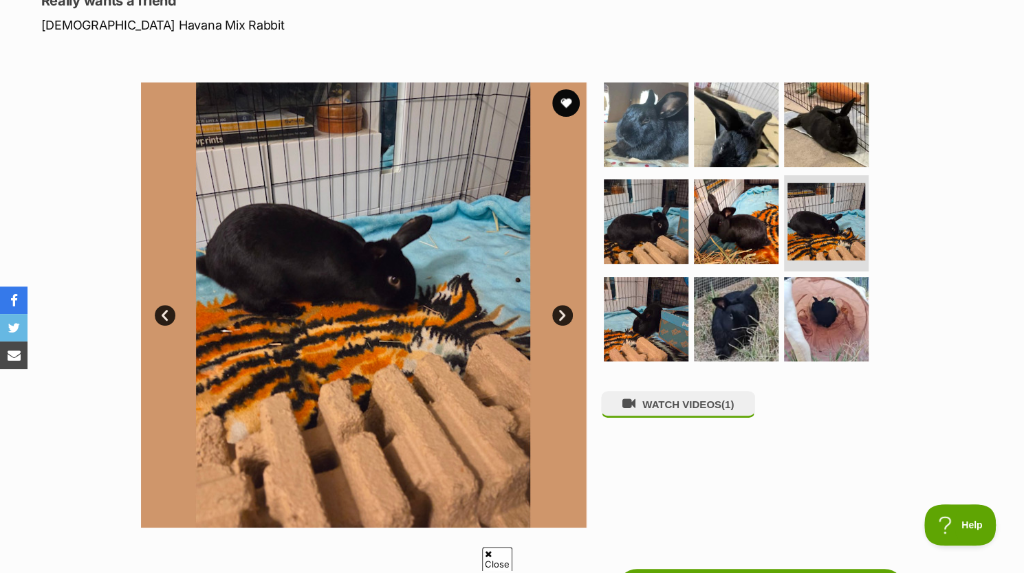
click at [565, 313] on link "Next" at bounding box center [562, 315] width 21 height 21
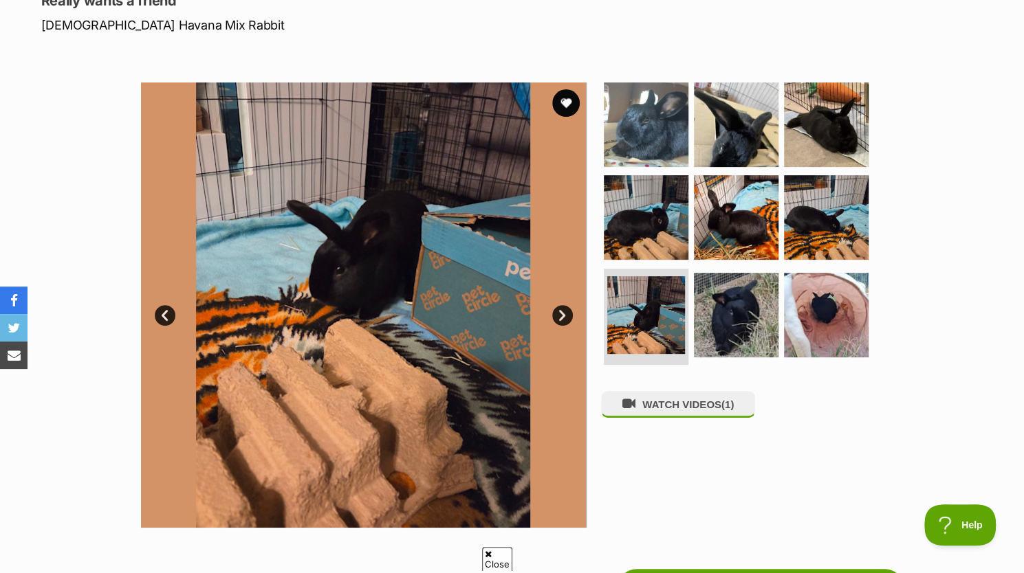
click at [565, 313] on link "Next" at bounding box center [562, 315] width 21 height 21
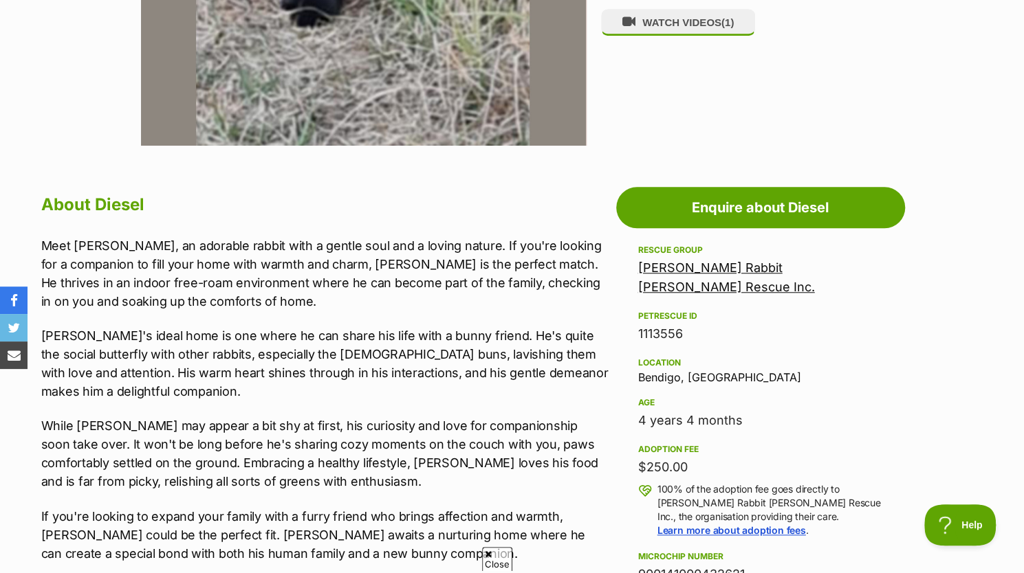
scroll to position [599, 0]
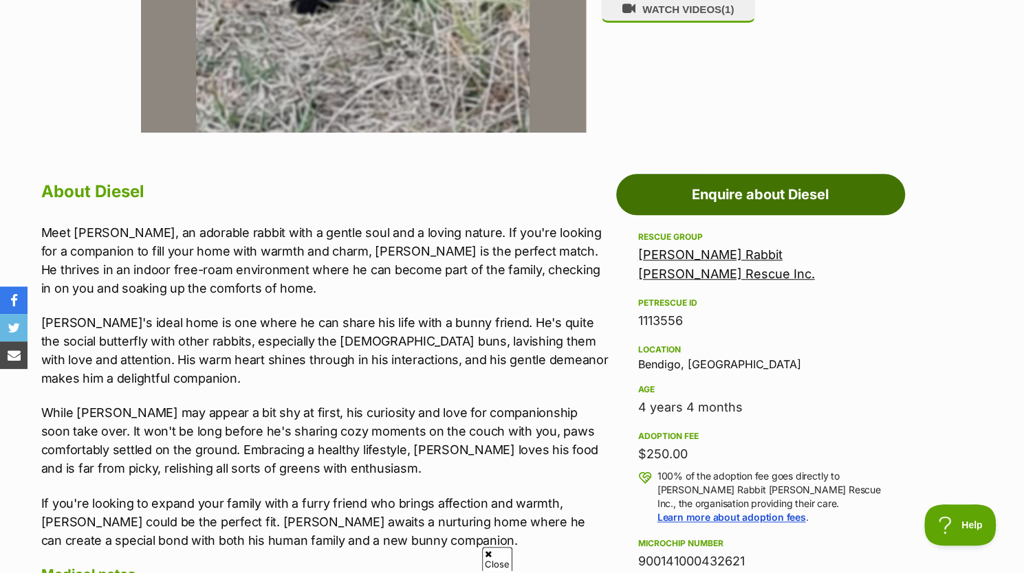
click at [712, 199] on link "Enquire about Diesel" at bounding box center [760, 194] width 289 height 41
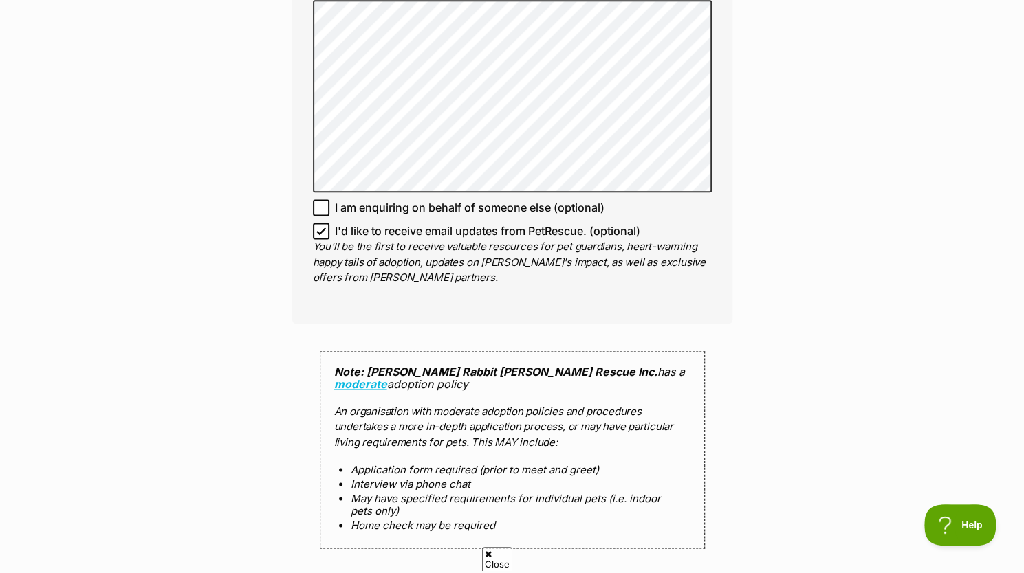
scroll to position [1015, 0]
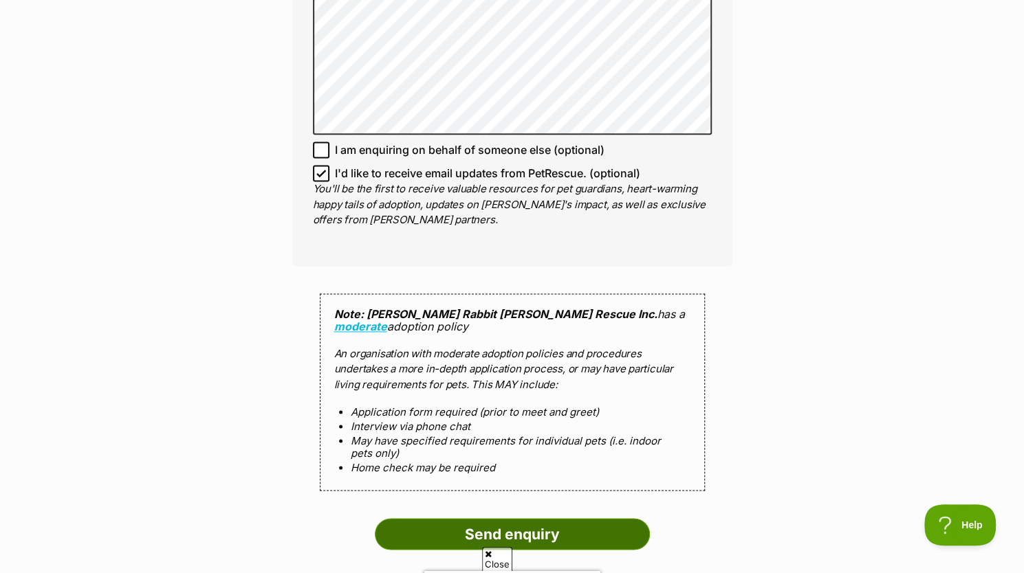
click at [515, 527] on input "Send enquiry" at bounding box center [512, 534] width 275 height 32
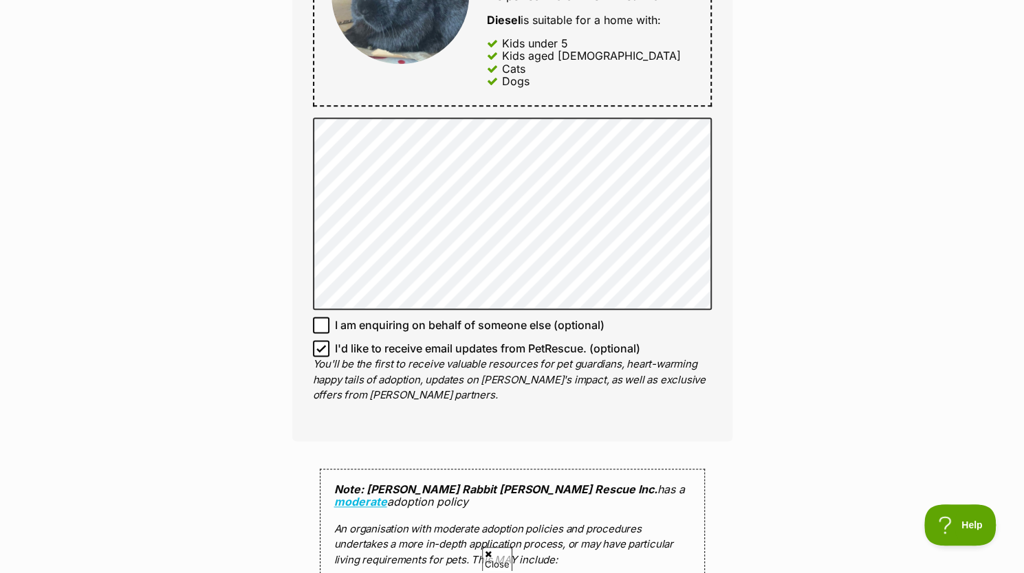
scroll to position [791, 0]
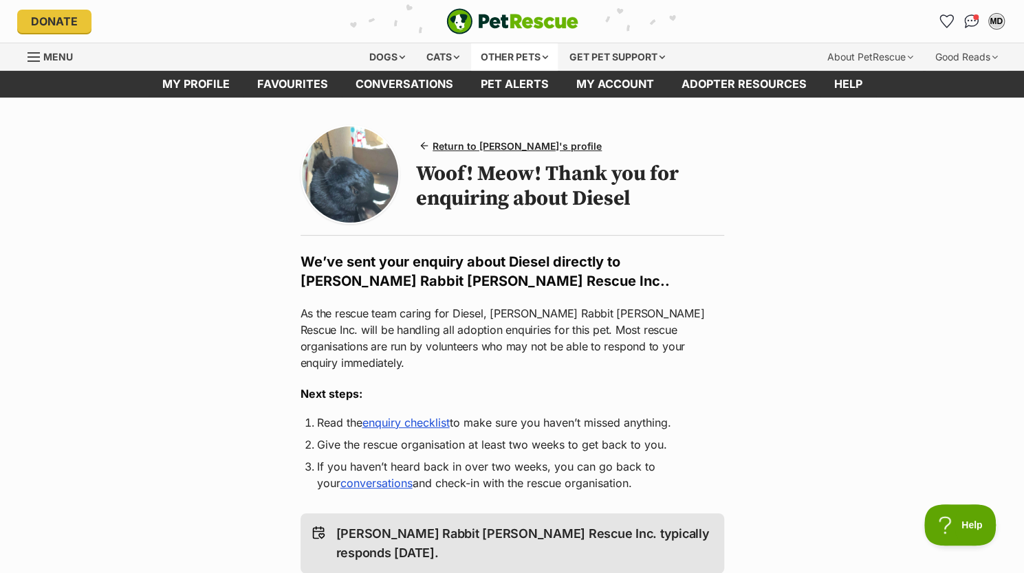
click at [500, 52] on div "Other pets" at bounding box center [514, 57] width 87 height 28
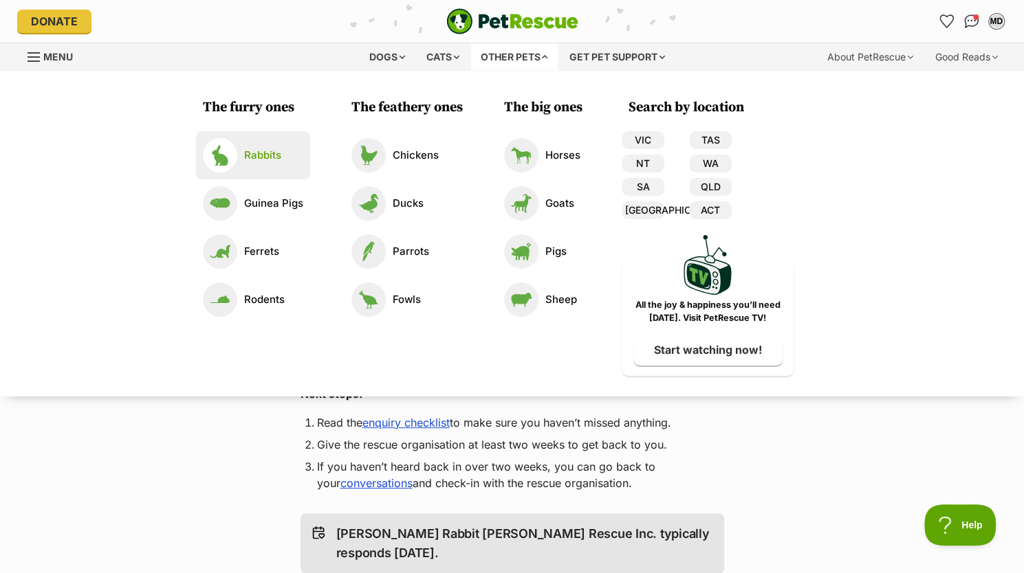
click at [274, 159] on p "Rabbits" at bounding box center [262, 156] width 37 height 16
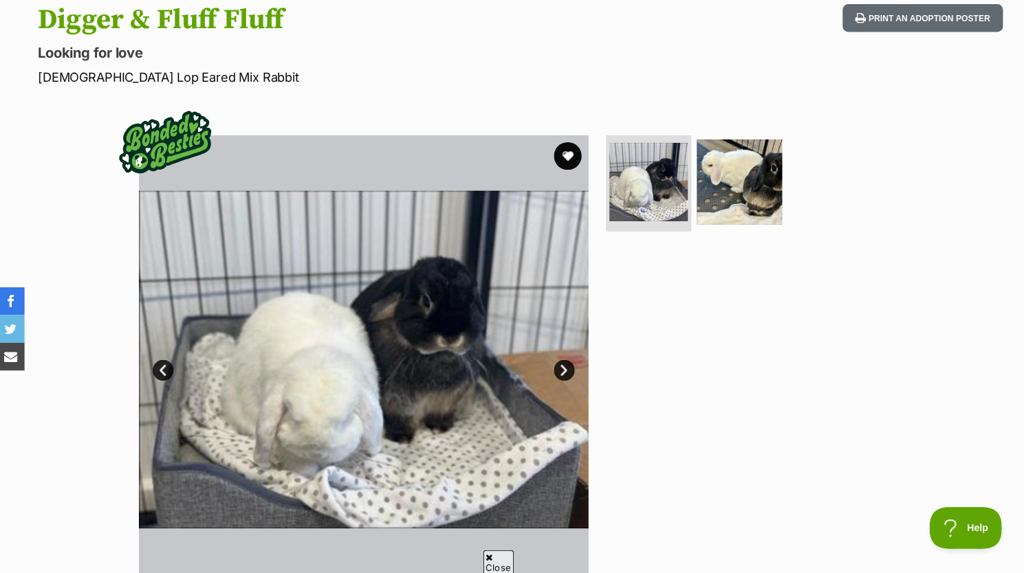
scroll to position [150, 0]
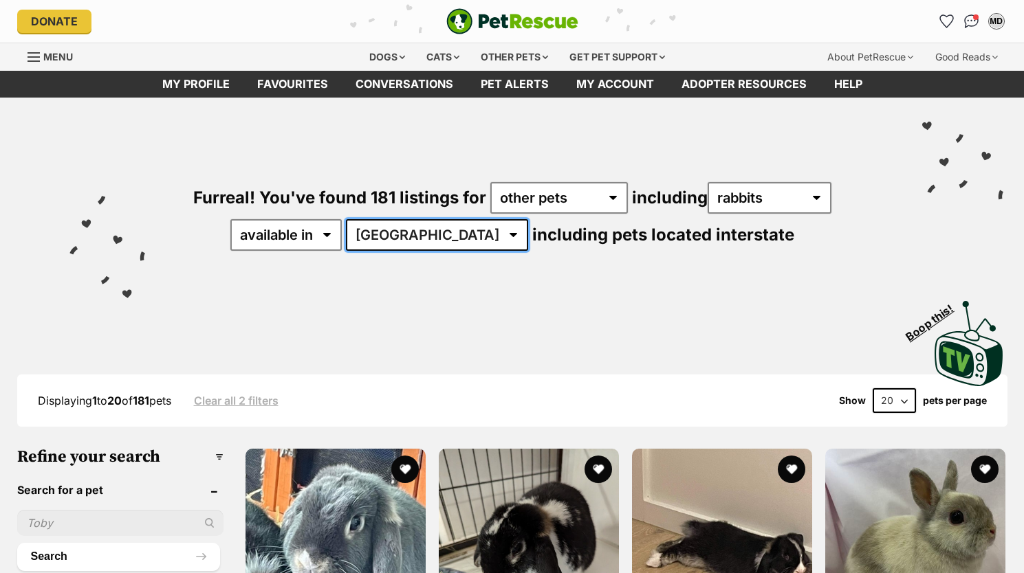
click at [455, 237] on select "[GEOGRAPHIC_DATA] [GEOGRAPHIC_DATA] [GEOGRAPHIC_DATA] [GEOGRAPHIC_DATA] SA [GEO…" at bounding box center [437, 235] width 182 height 32
select select "TAS"
click at [389, 219] on select "Australia ACT NSW NT SA TAS VIC WA" at bounding box center [437, 235] width 182 height 32
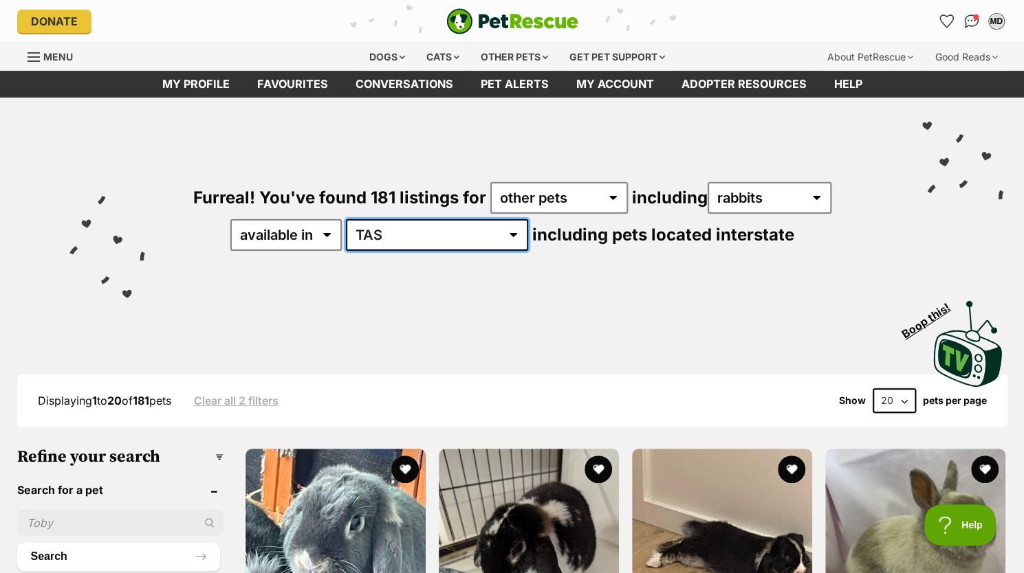
scroll to position [10, 0]
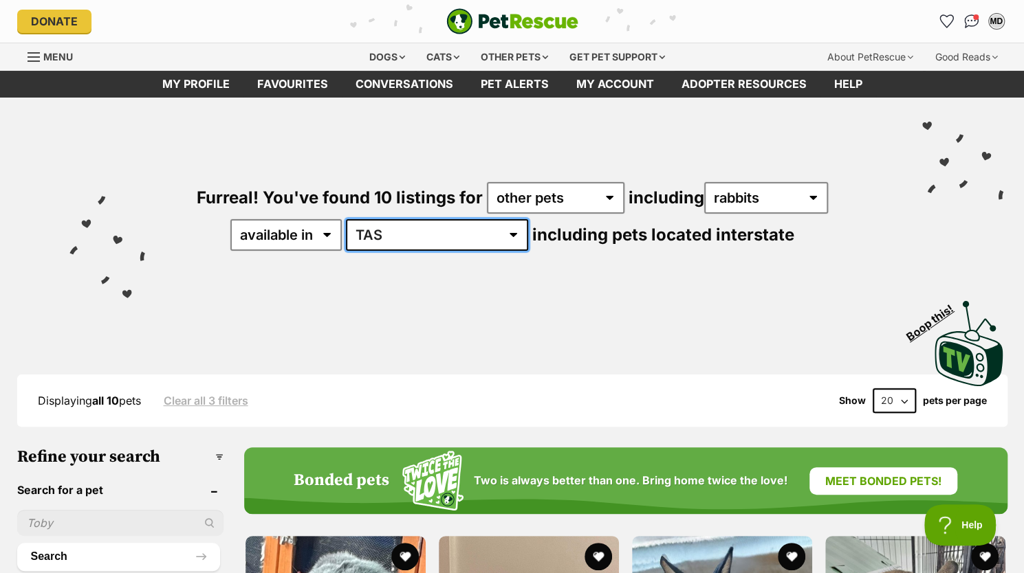
click at [456, 237] on select "Australia ACT NSW NT SA TAS VIC WA" at bounding box center [437, 235] width 182 height 32
select select "VIC"
click at [389, 219] on select "Australia ACT NSW NT SA TAS VIC WA" at bounding box center [437, 235] width 182 height 32
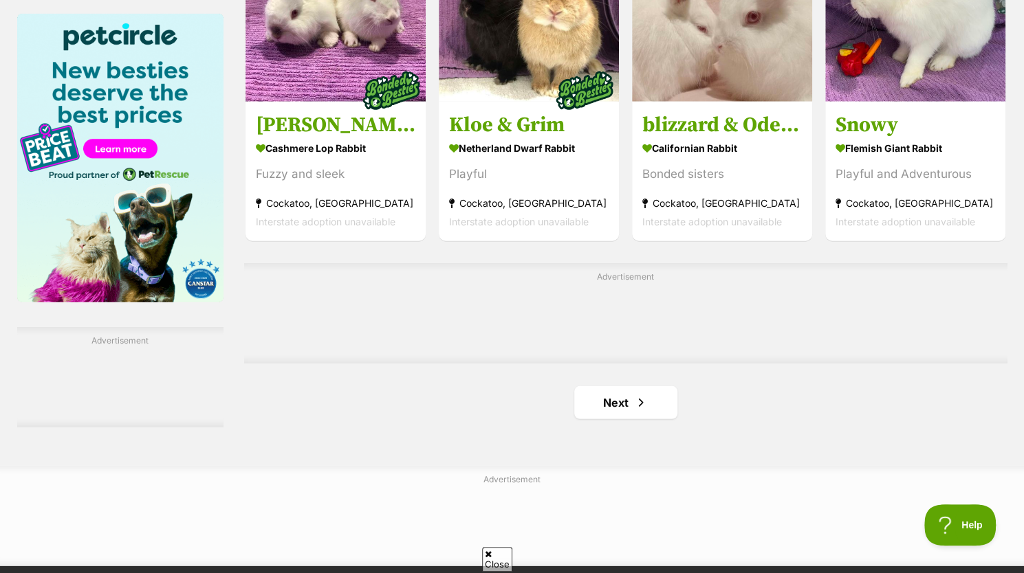
scroll to position [2127, 0]
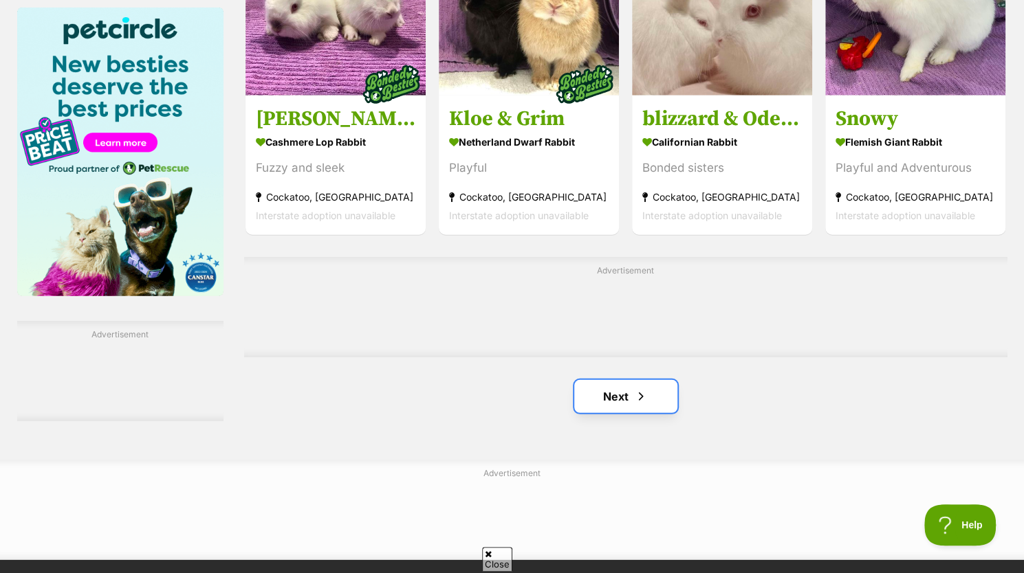
click at [628, 404] on link "Next" at bounding box center [625, 396] width 103 height 33
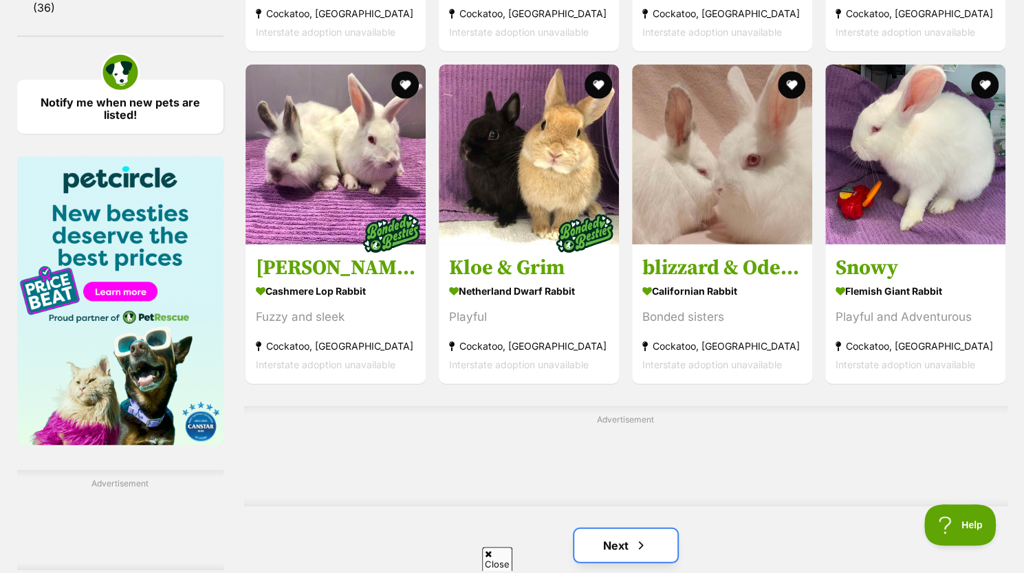
scroll to position [1977, 0]
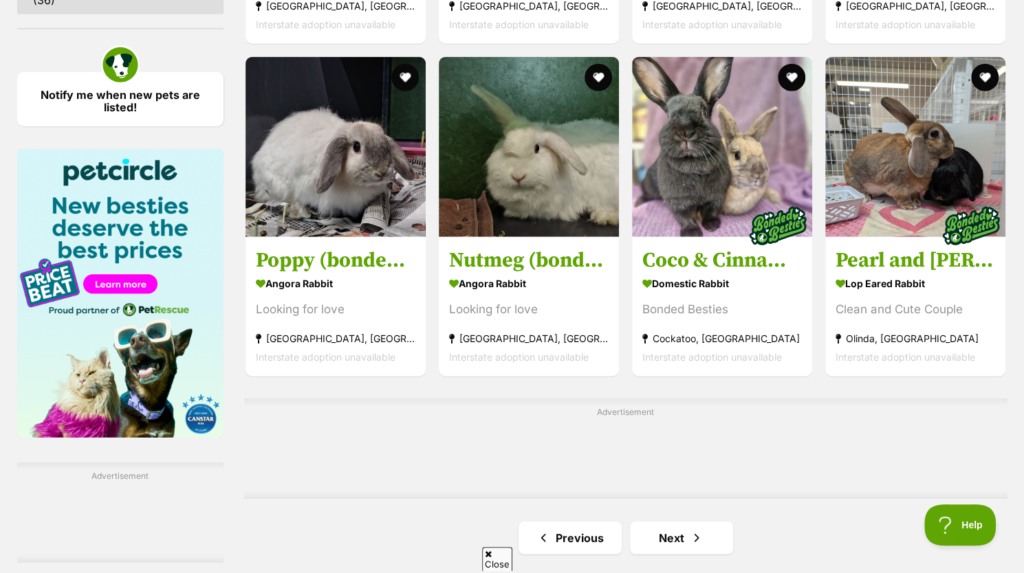
scroll to position [1989, 0]
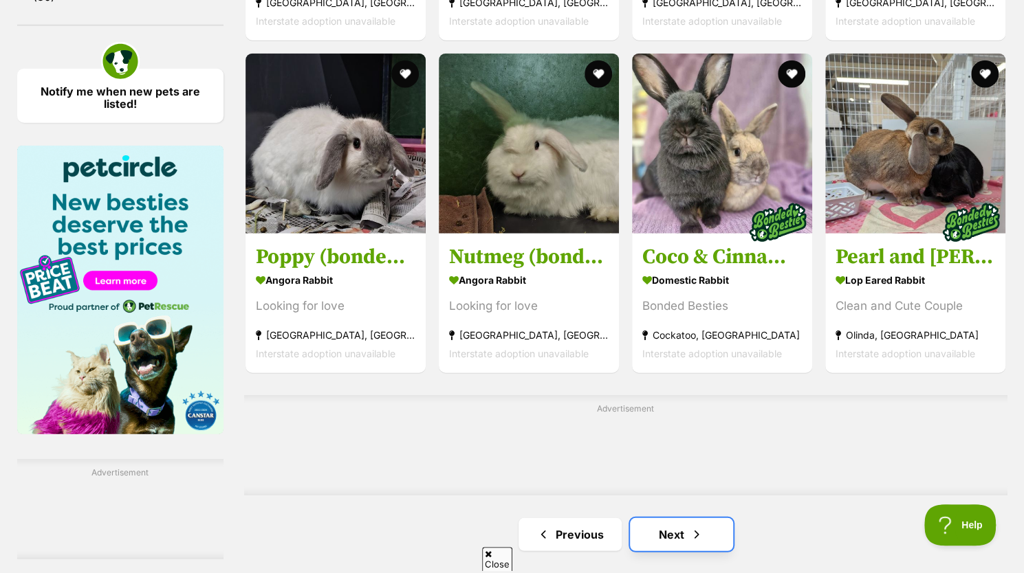
click at [688, 542] on link "Next" at bounding box center [681, 534] width 103 height 33
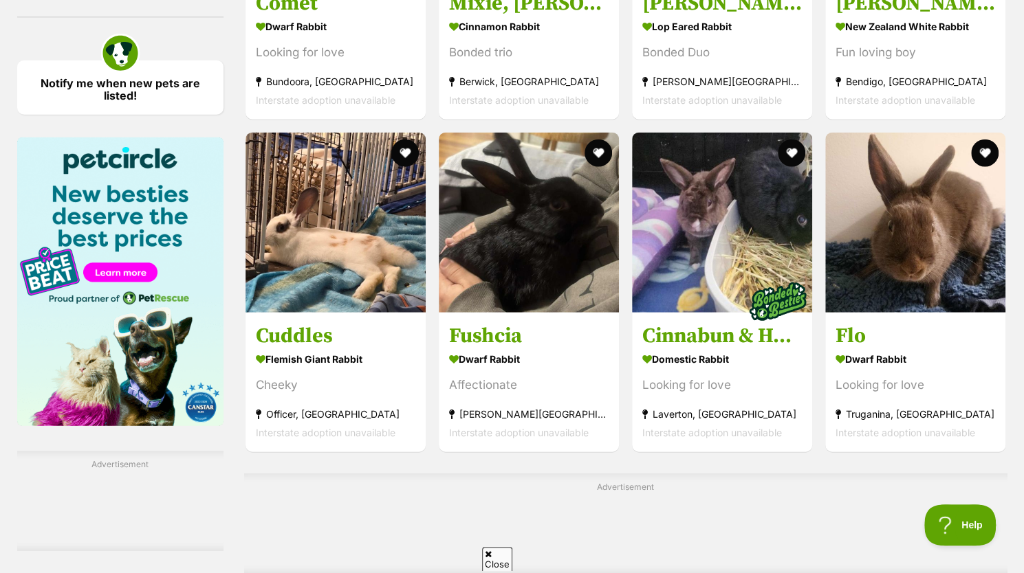
scroll to position [1997, 0]
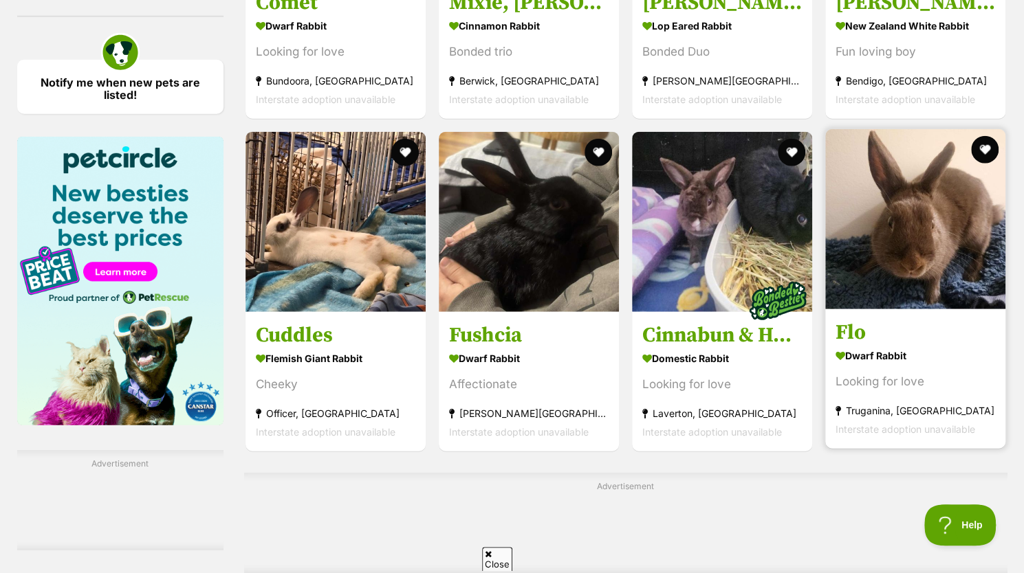
click at [909, 363] on strong "Dwarf Rabbit" at bounding box center [915, 355] width 160 height 20
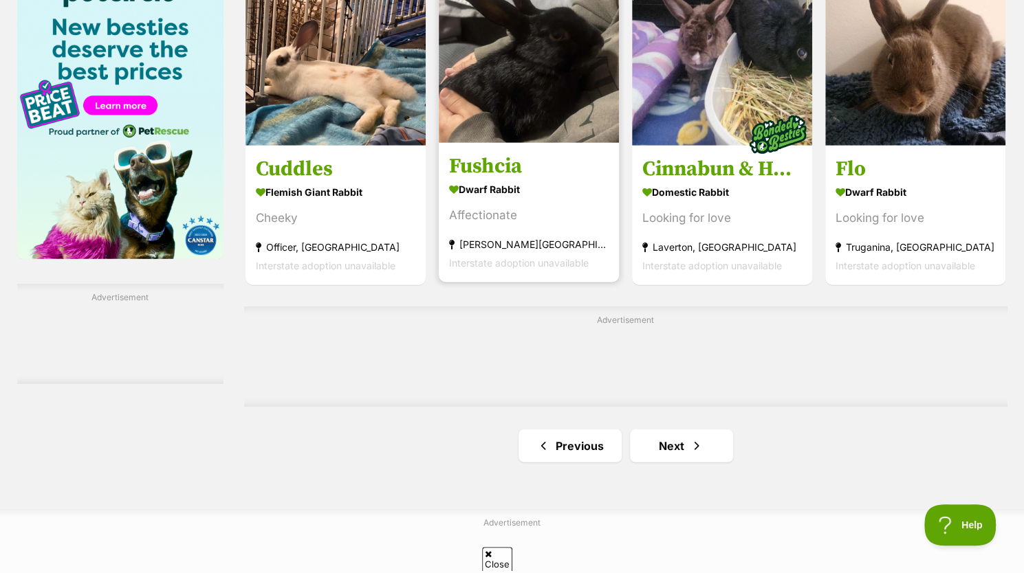
scroll to position [2195, 0]
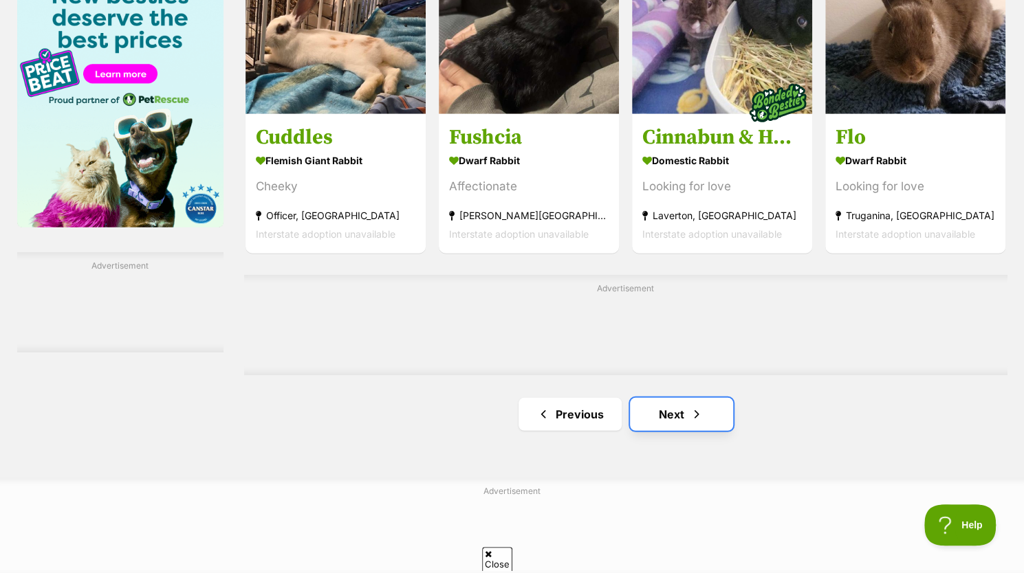
click at [660, 408] on link "Next" at bounding box center [681, 414] width 103 height 33
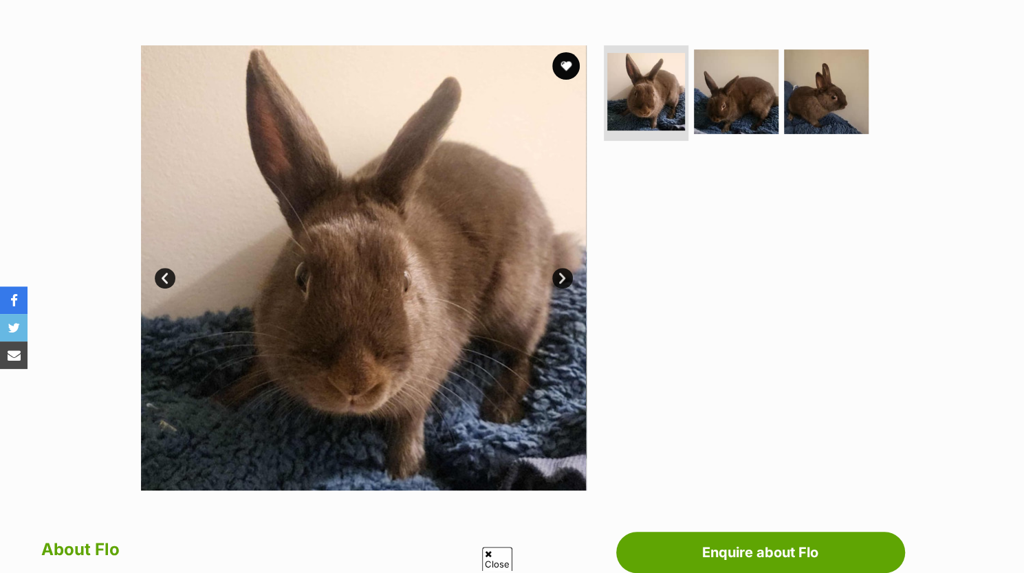
click at [557, 276] on link "Next" at bounding box center [562, 278] width 21 height 21
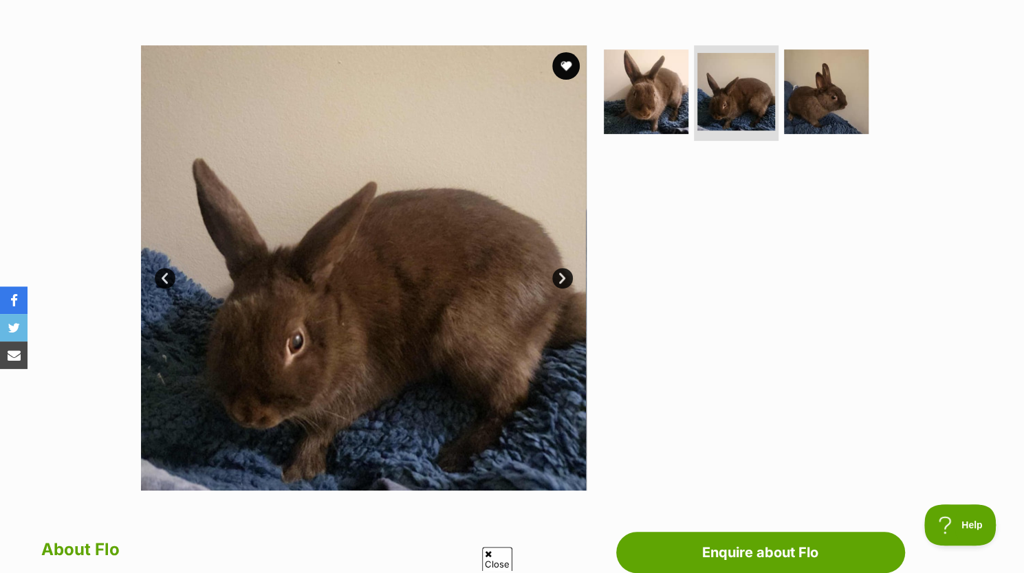
click at [557, 276] on link "Next" at bounding box center [562, 278] width 21 height 21
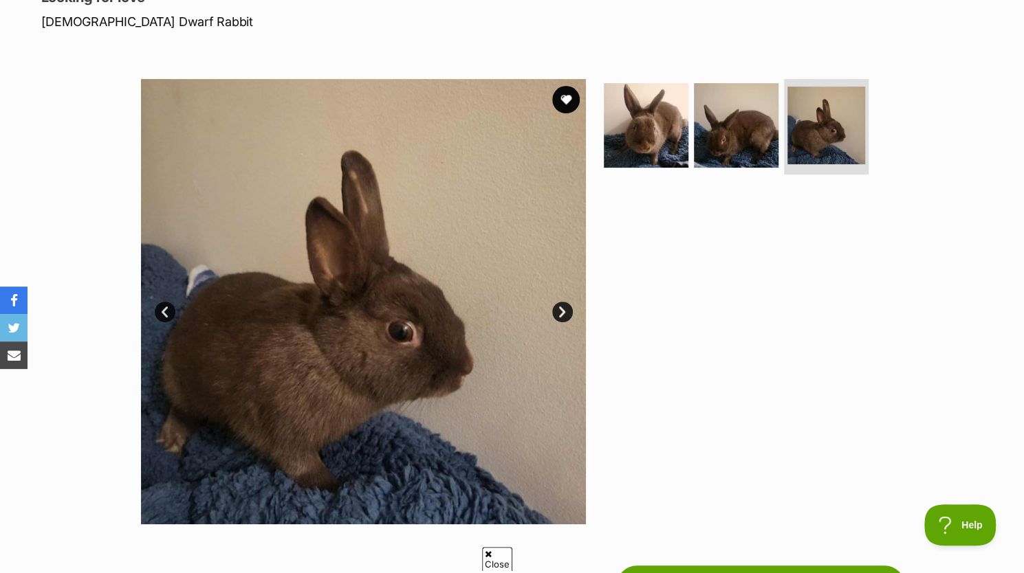
scroll to position [205, 0]
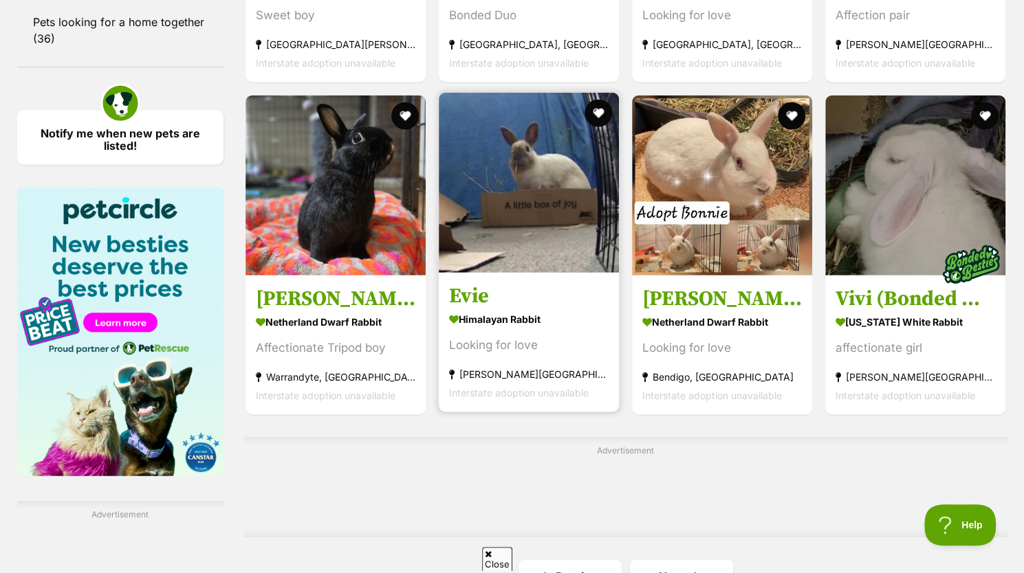
scroll to position [1952, 0]
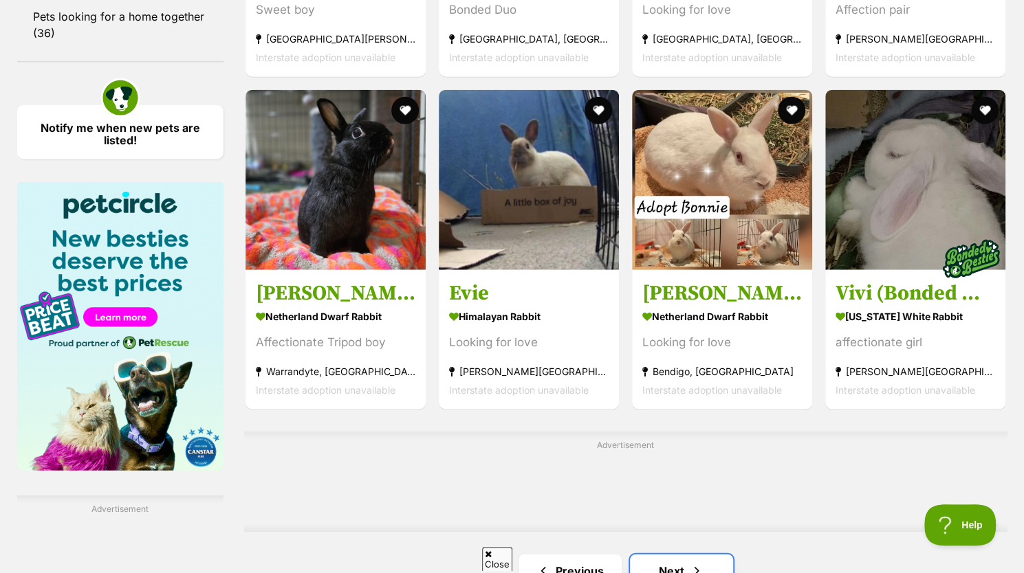
click at [674, 562] on link "Next" at bounding box center [681, 571] width 103 height 33
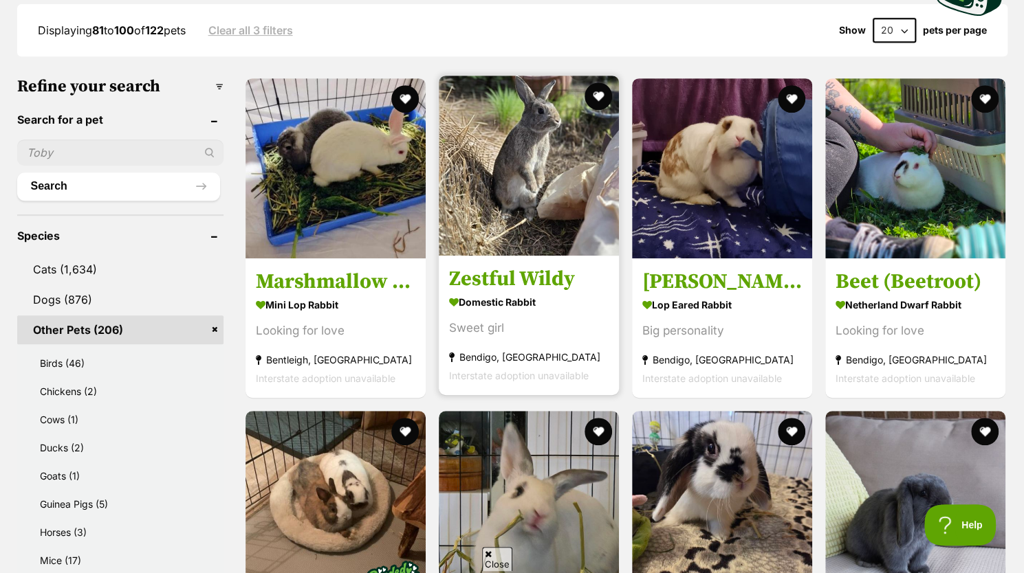
scroll to position [370, 0]
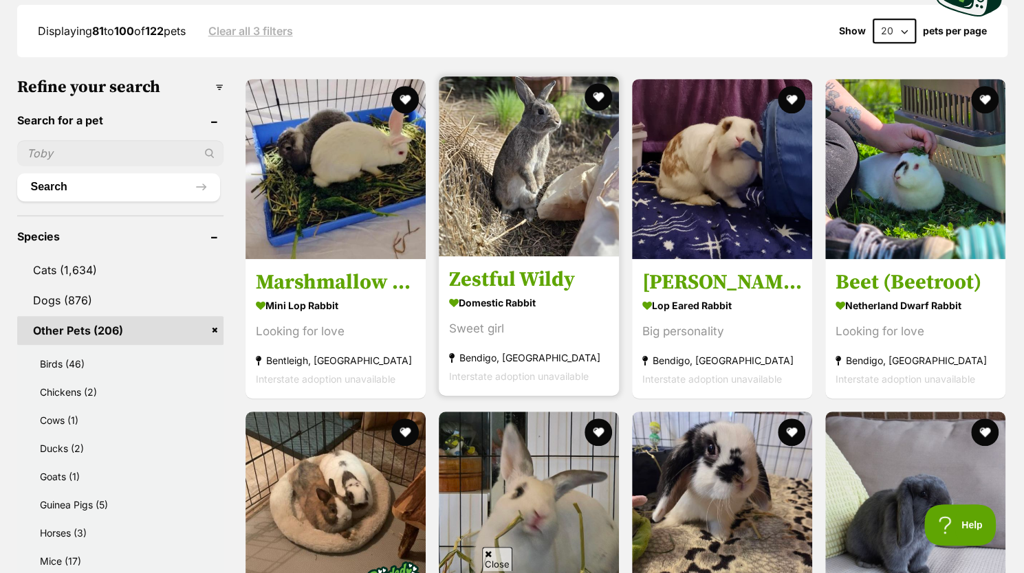
click at [496, 226] on img at bounding box center [529, 166] width 180 height 180
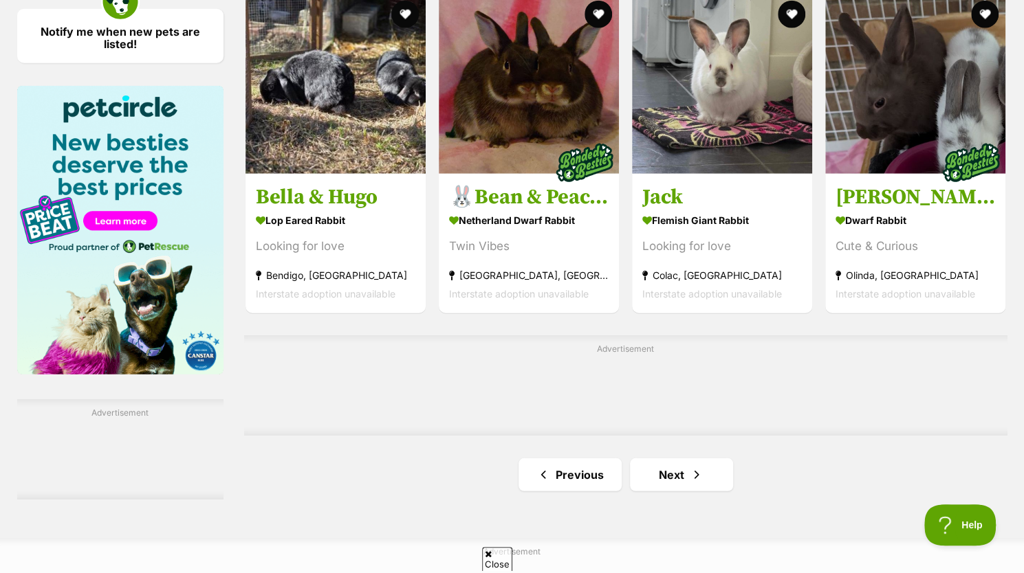
scroll to position [2068, 0]
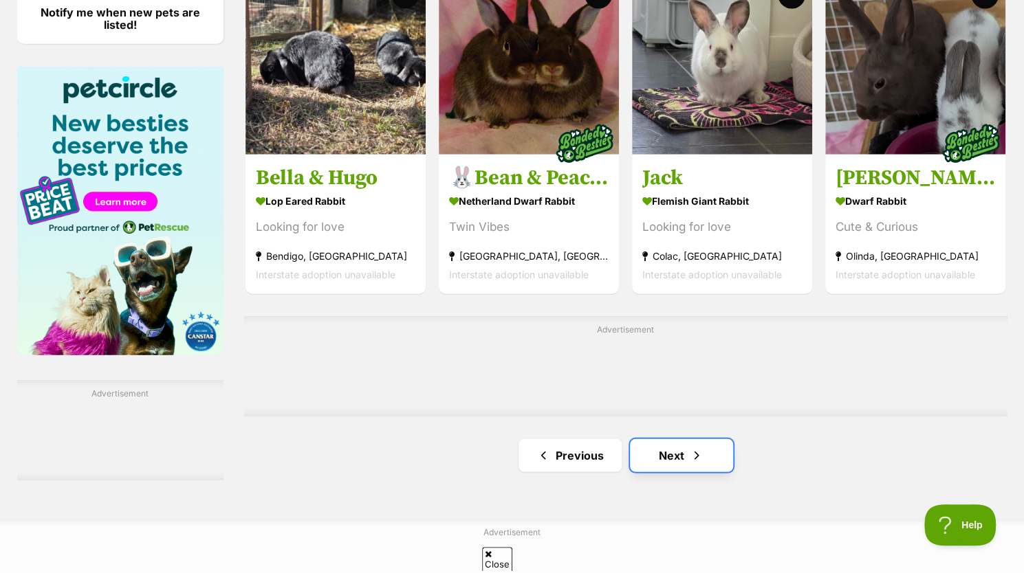
click at [698, 454] on span "Next page" at bounding box center [697, 456] width 14 height 17
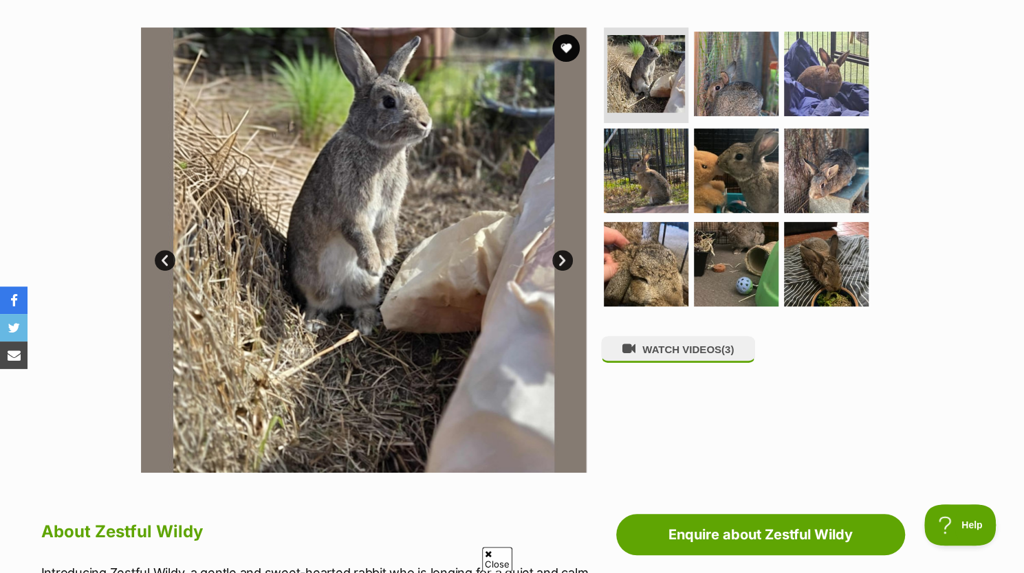
click at [562, 255] on link "Next" at bounding box center [562, 260] width 21 height 21
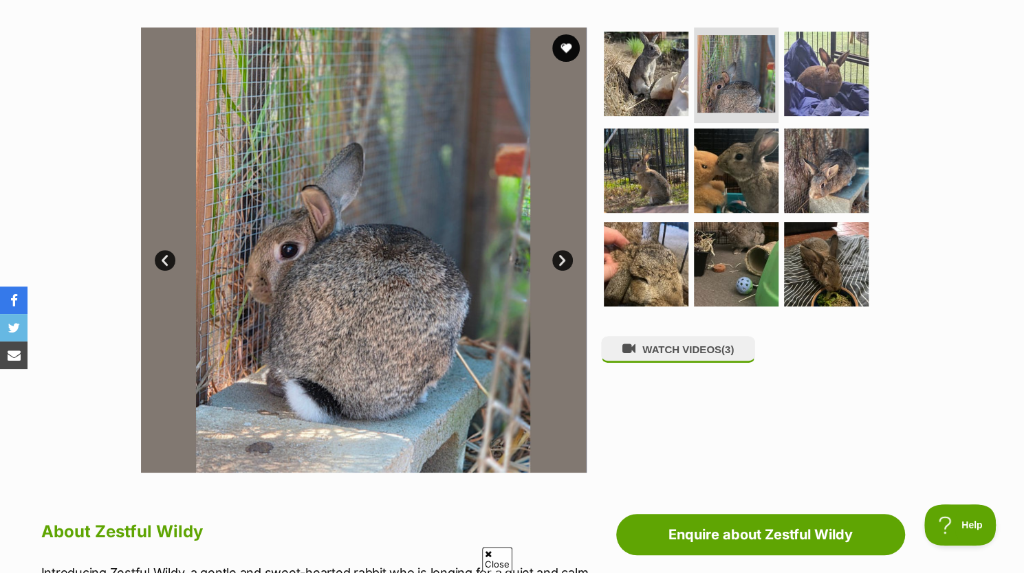
click at [562, 255] on link "Next" at bounding box center [562, 260] width 21 height 21
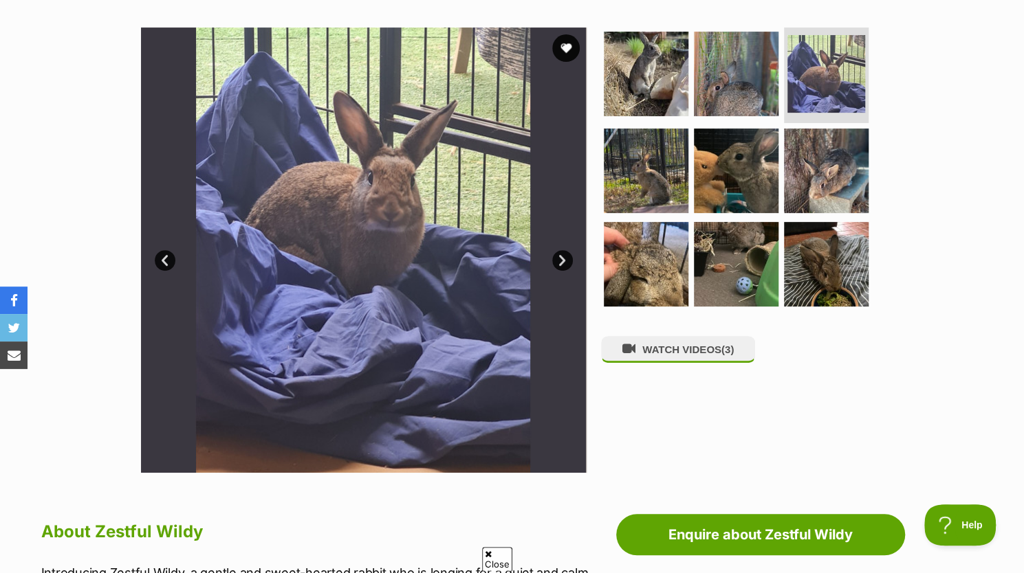
click at [562, 255] on link "Next" at bounding box center [562, 260] width 21 height 21
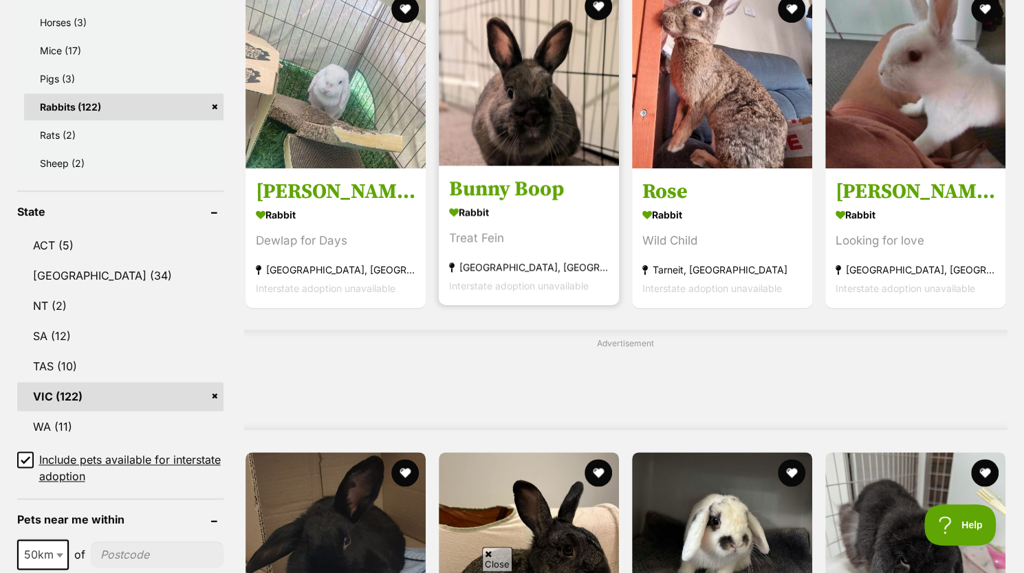
scroll to position [874, 0]
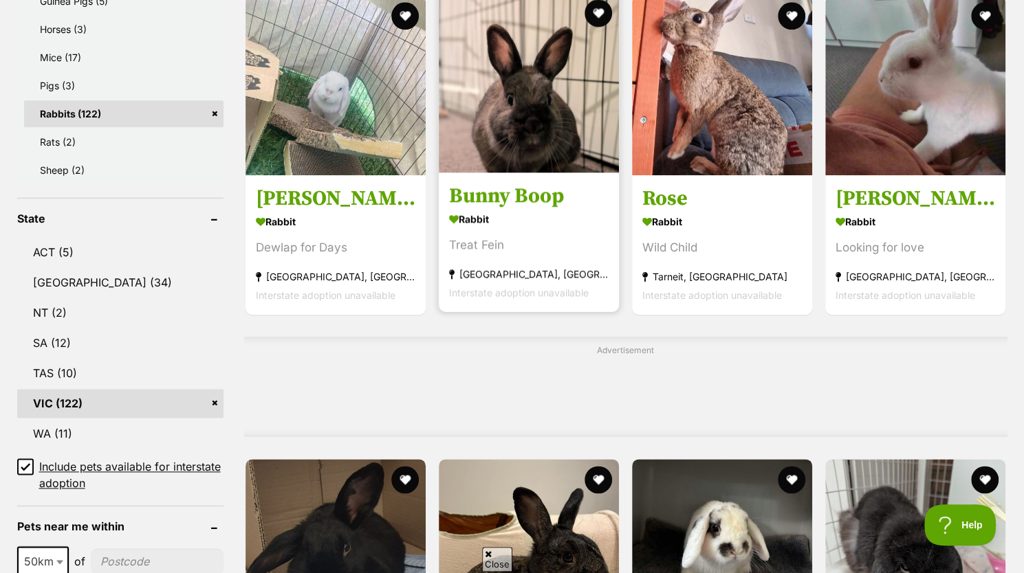
click at [549, 226] on strong "Rabbit" at bounding box center [529, 219] width 160 height 20
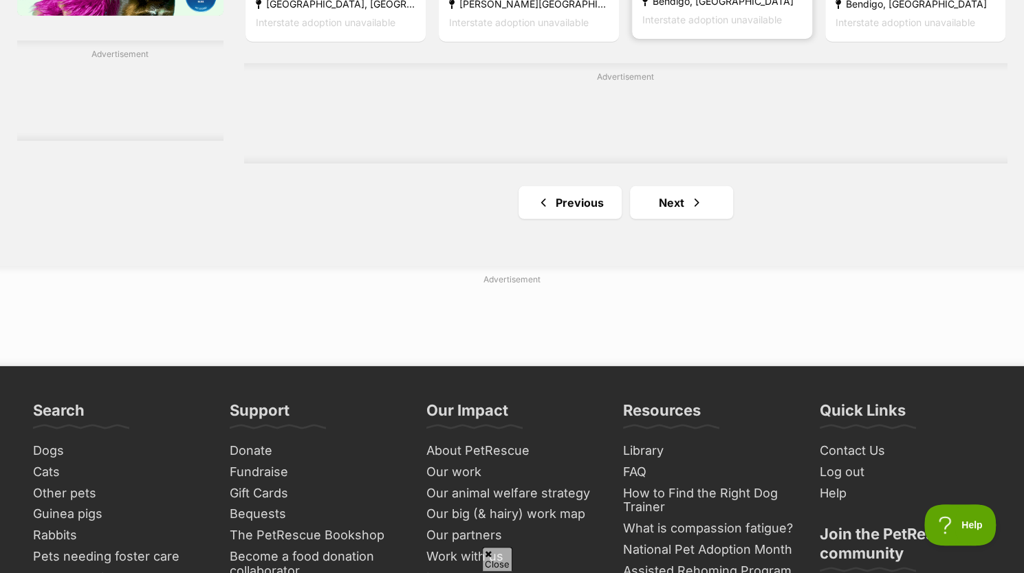
scroll to position [2413, 0]
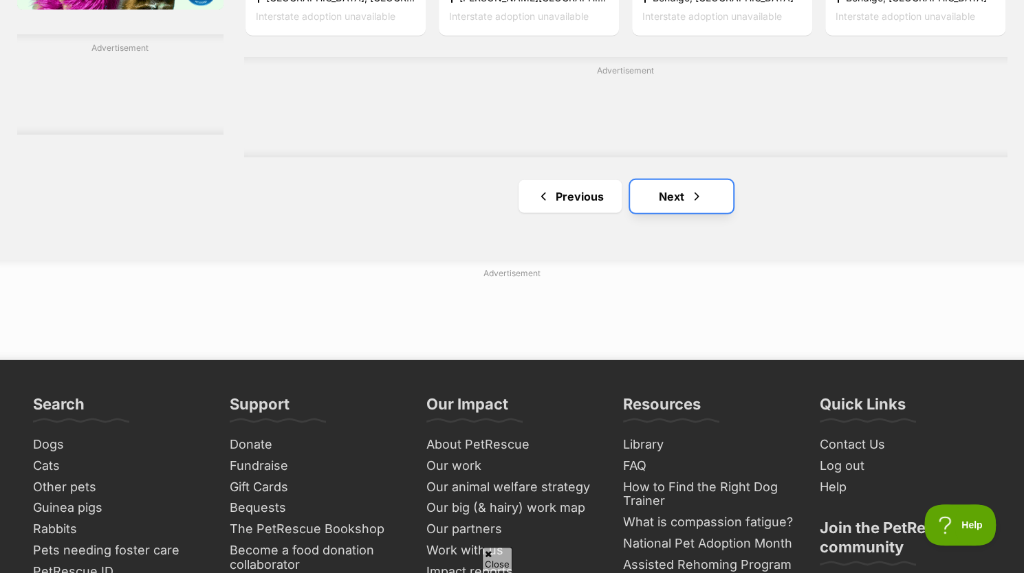
click at [678, 189] on link "Next" at bounding box center [681, 196] width 103 height 33
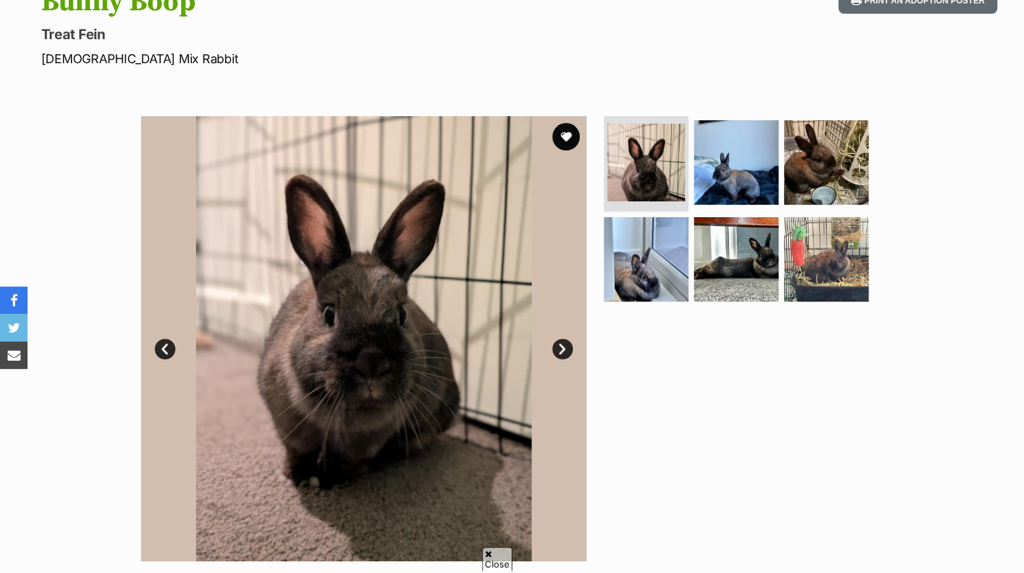
scroll to position [170, 0]
click at [571, 347] on link "Next" at bounding box center [562, 349] width 21 height 21
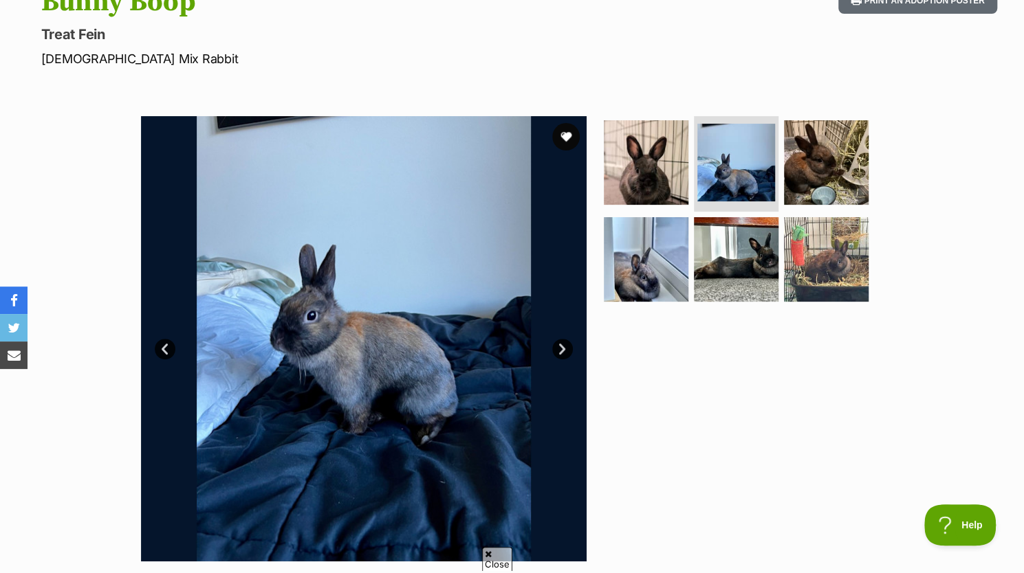
scroll to position [0, 0]
click at [571, 347] on link "Next" at bounding box center [562, 349] width 21 height 21
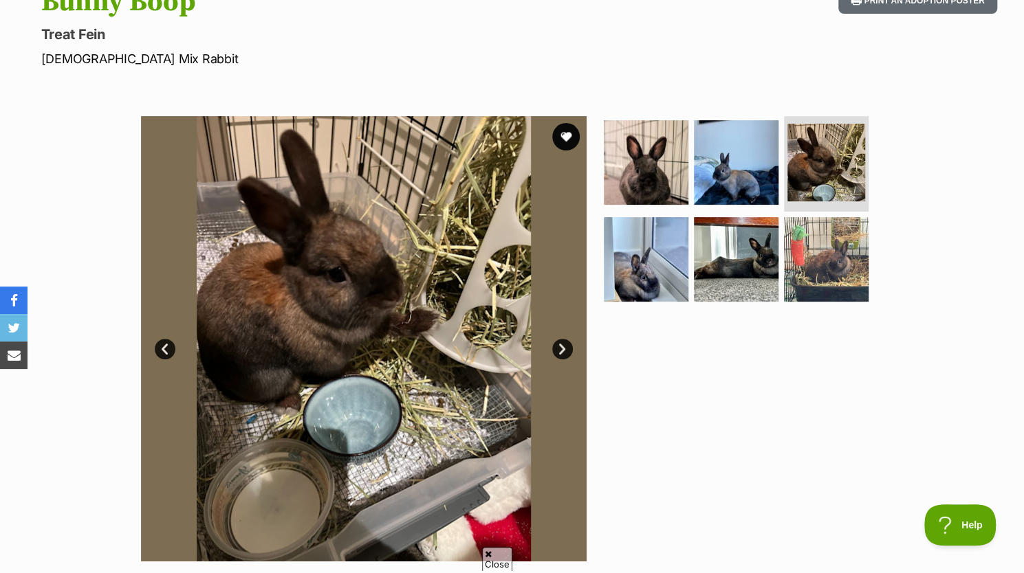
click at [571, 347] on link "Next" at bounding box center [562, 349] width 21 height 21
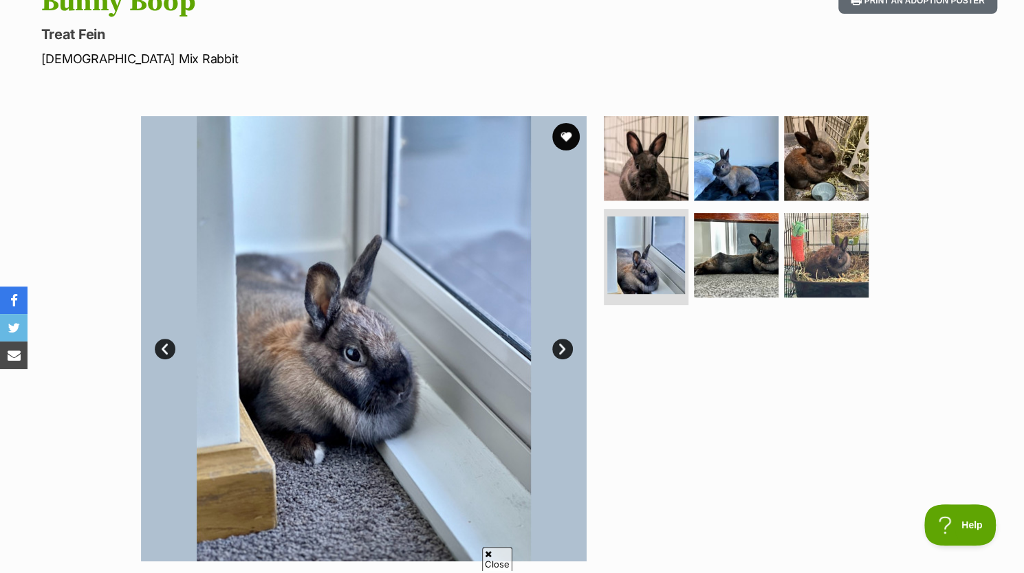
click at [571, 347] on link "Next" at bounding box center [562, 349] width 21 height 21
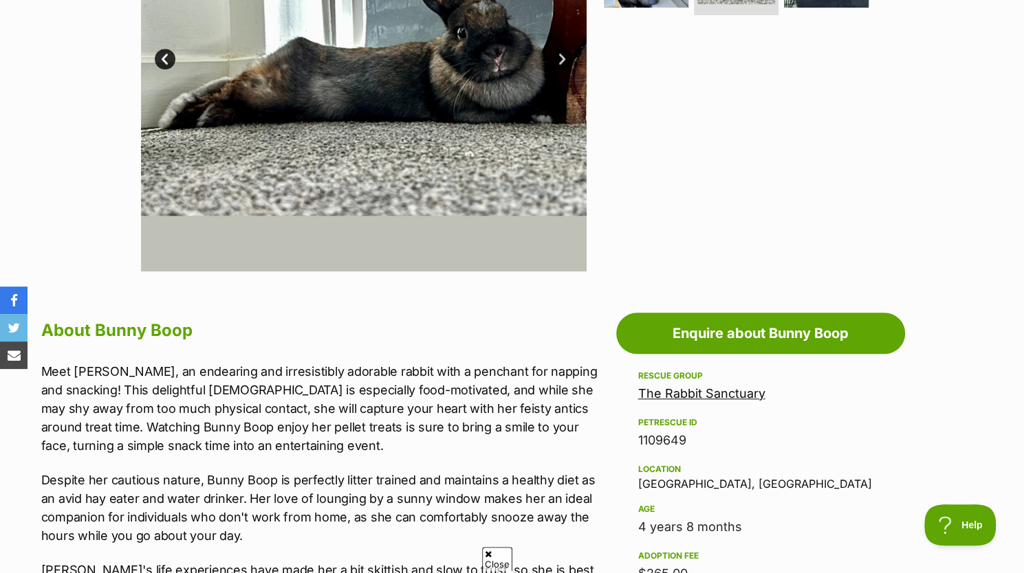
scroll to position [501, 0]
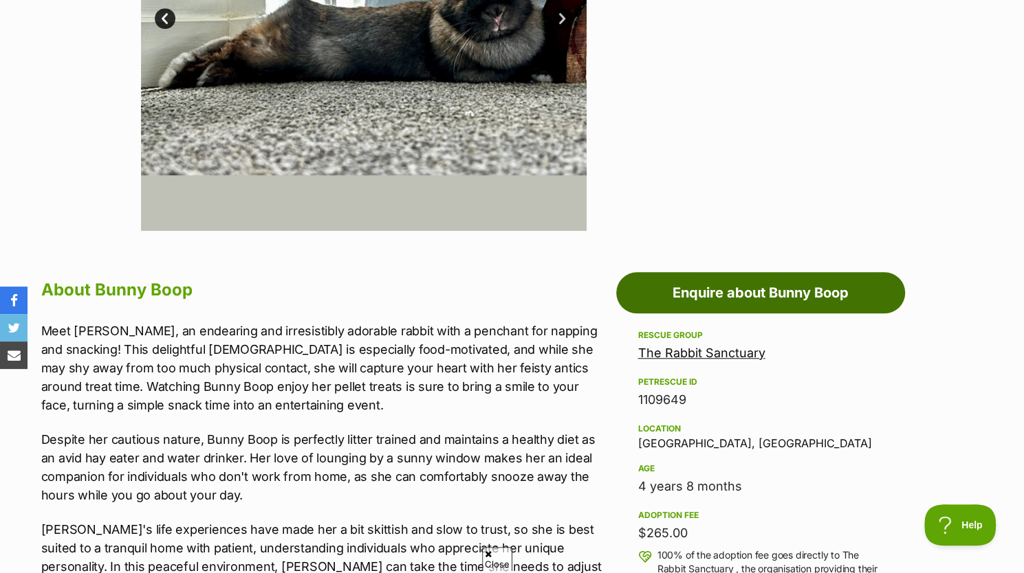
click at [712, 289] on link "Enquire about Bunny Boop" at bounding box center [760, 292] width 289 height 41
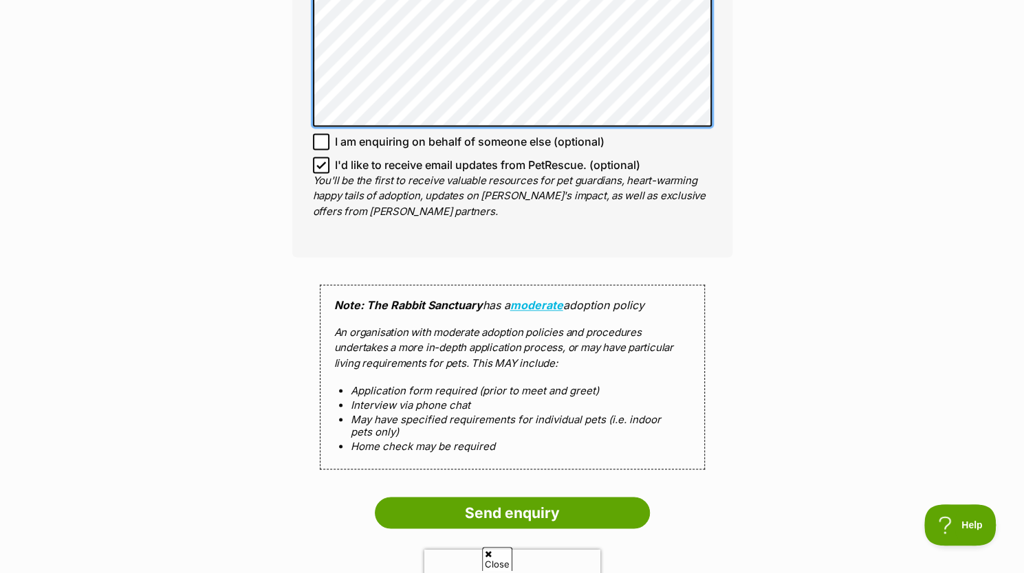
scroll to position [1037, 0]
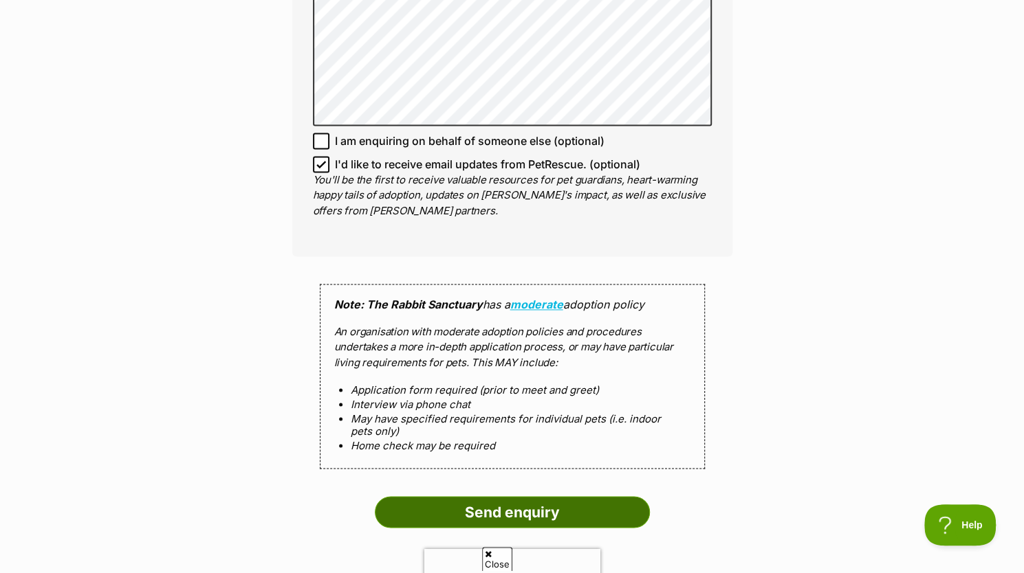
click at [532, 510] on input "Send enquiry" at bounding box center [512, 512] width 275 height 32
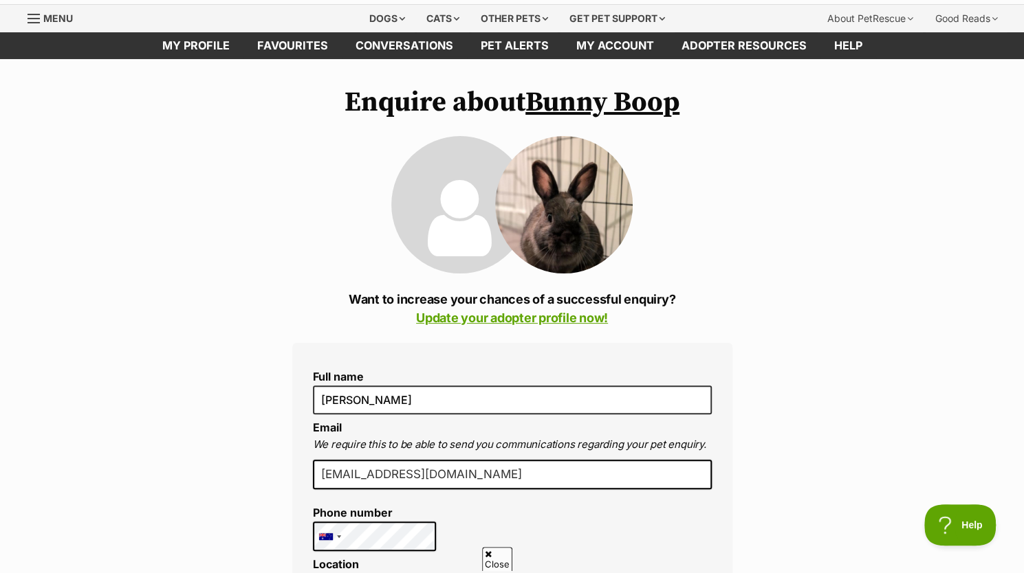
scroll to position [38, 0]
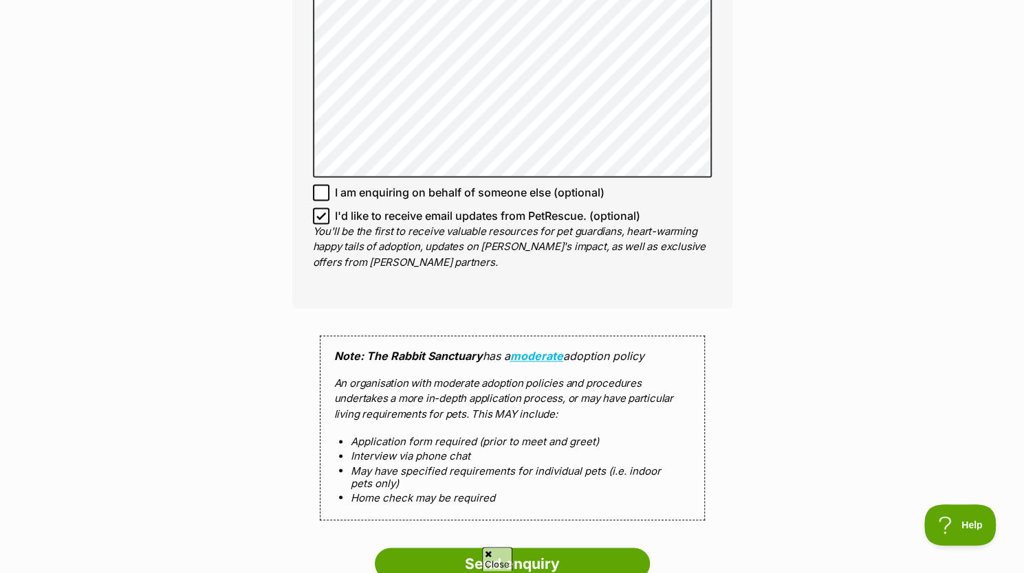
scroll to position [1069, 0]
click at [441, 551] on input "Send enquiry" at bounding box center [512, 563] width 275 height 32
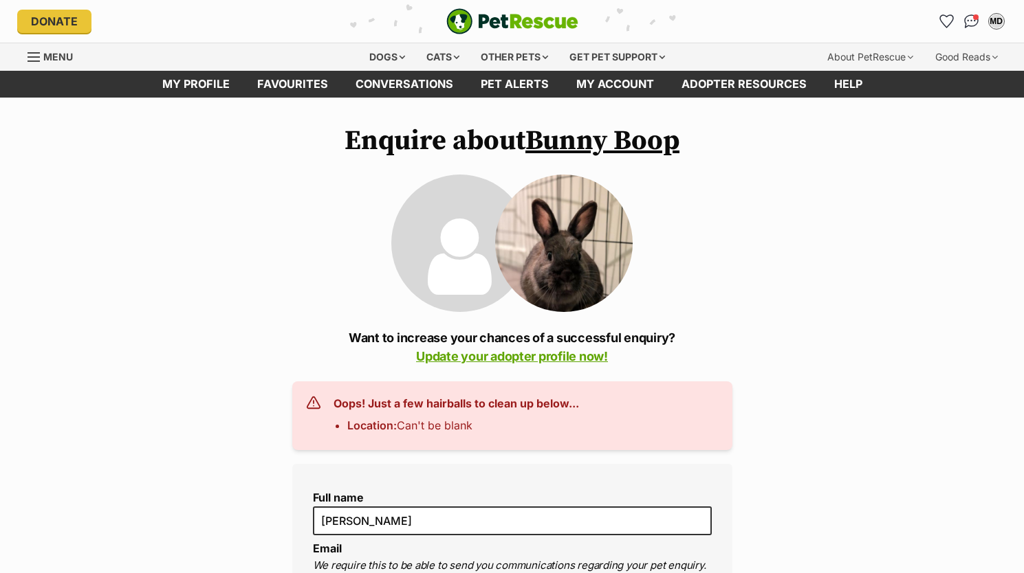
scroll to position [447, 0]
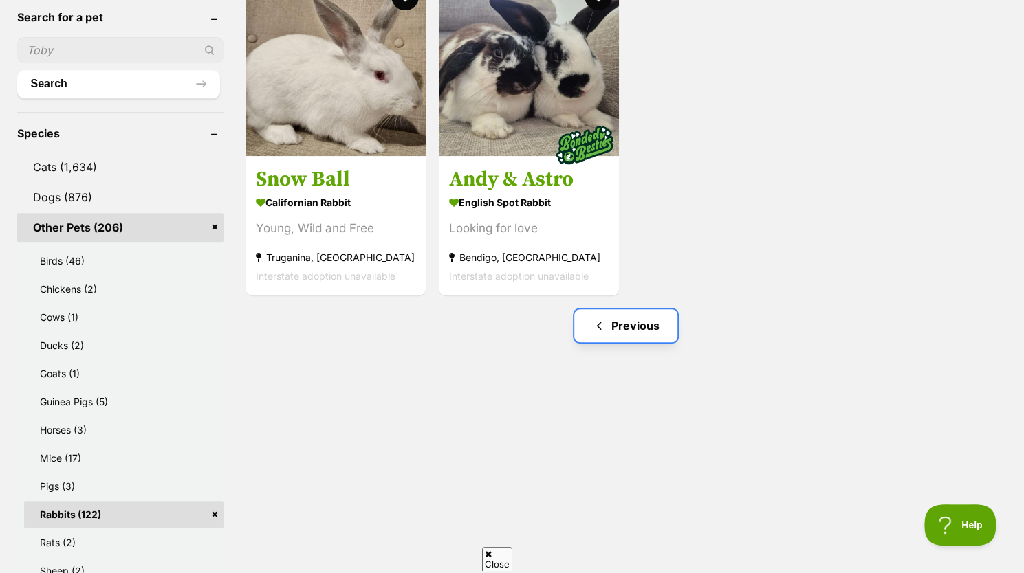
click at [639, 333] on link "Previous" at bounding box center [625, 325] width 103 height 33
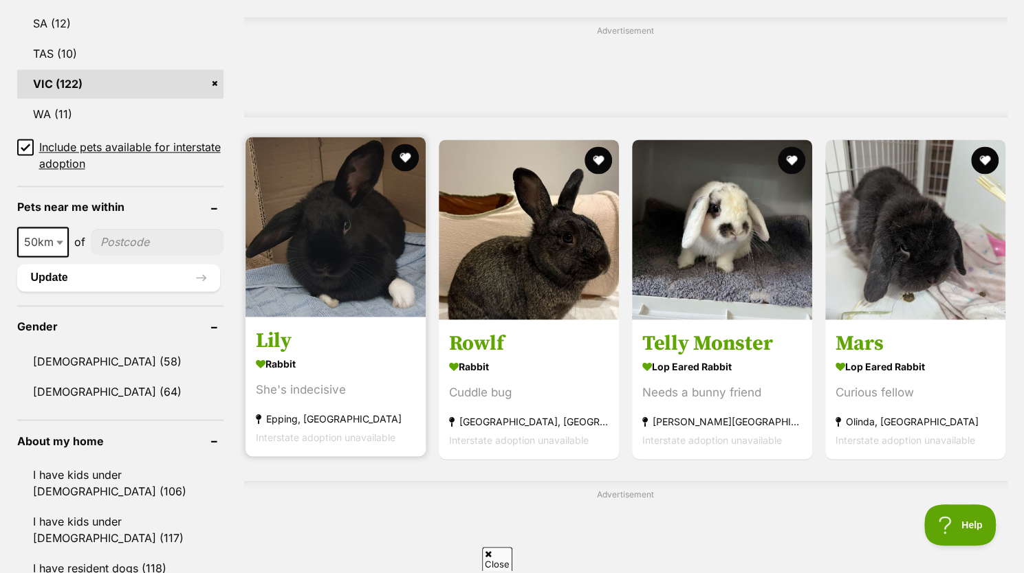
click at [381, 400] on section "Rabbit She's indecisive Epping, VIC Interstate adoption unavailable" at bounding box center [336, 399] width 160 height 93
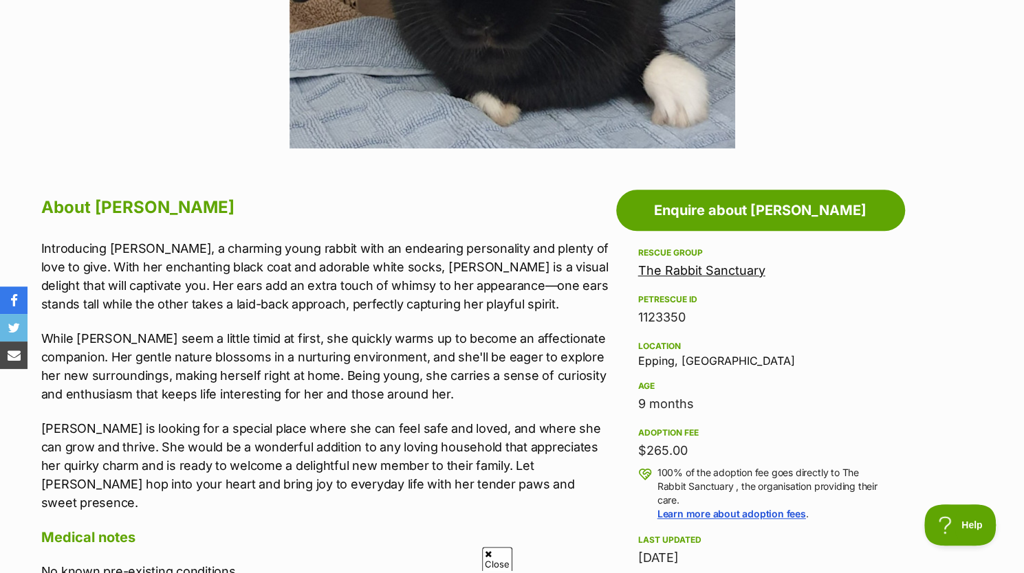
scroll to position [560, 0]
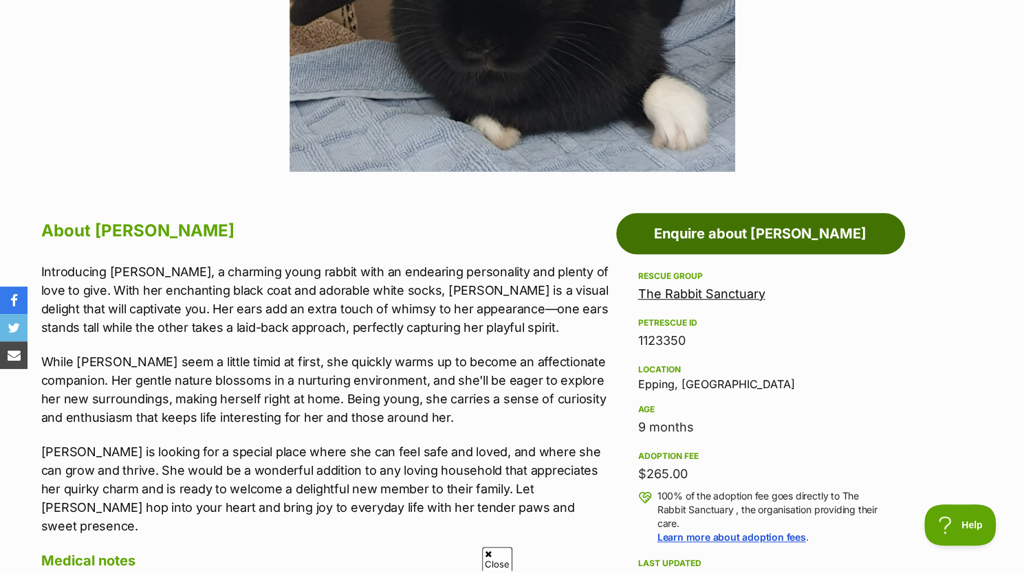
click at [721, 237] on link "Enquire about Lily" at bounding box center [760, 233] width 289 height 41
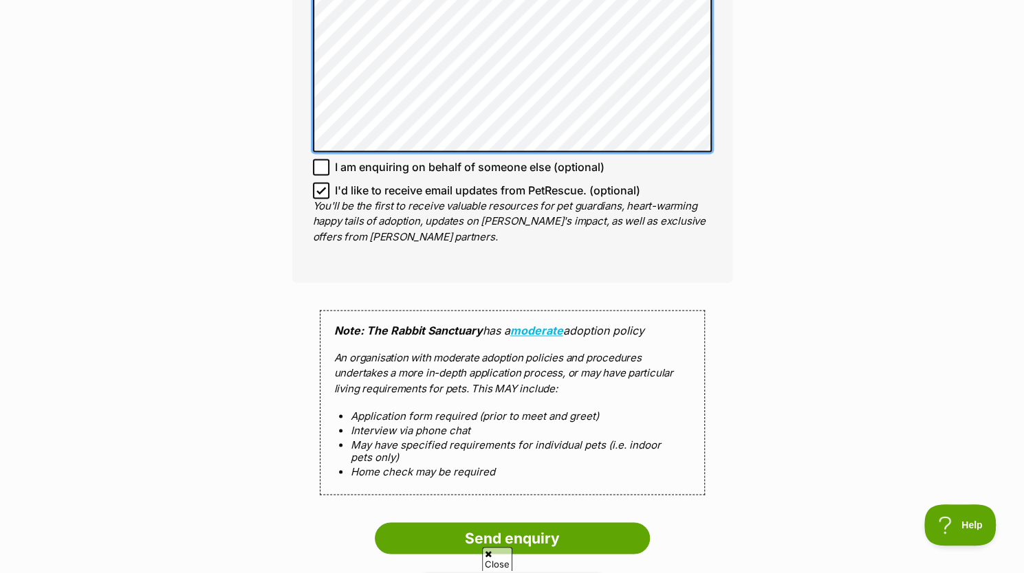
scroll to position [1011, 0]
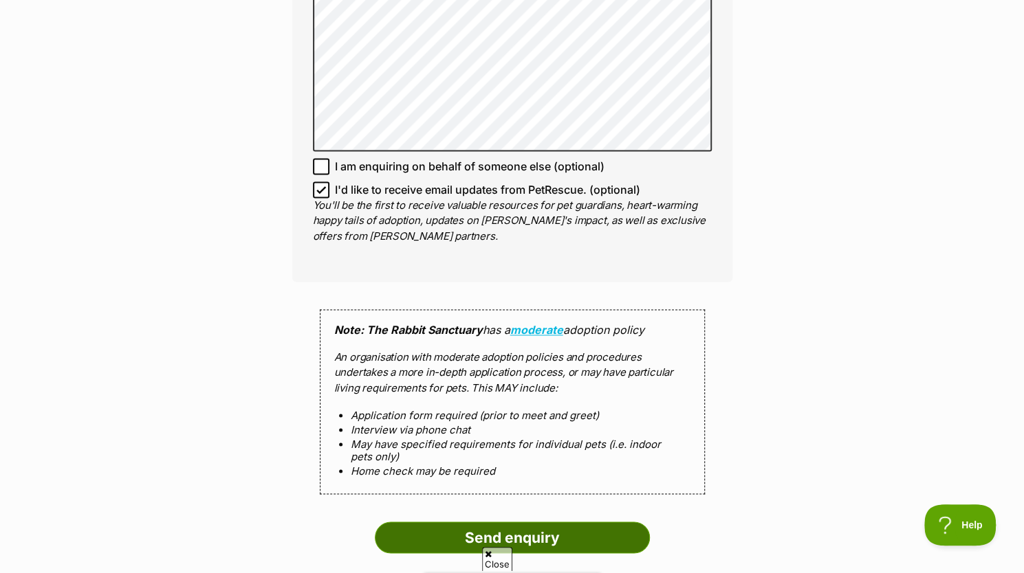
click at [469, 522] on input "Send enquiry" at bounding box center [512, 538] width 275 height 32
